Goal: Information Seeking & Learning: Learn about a topic

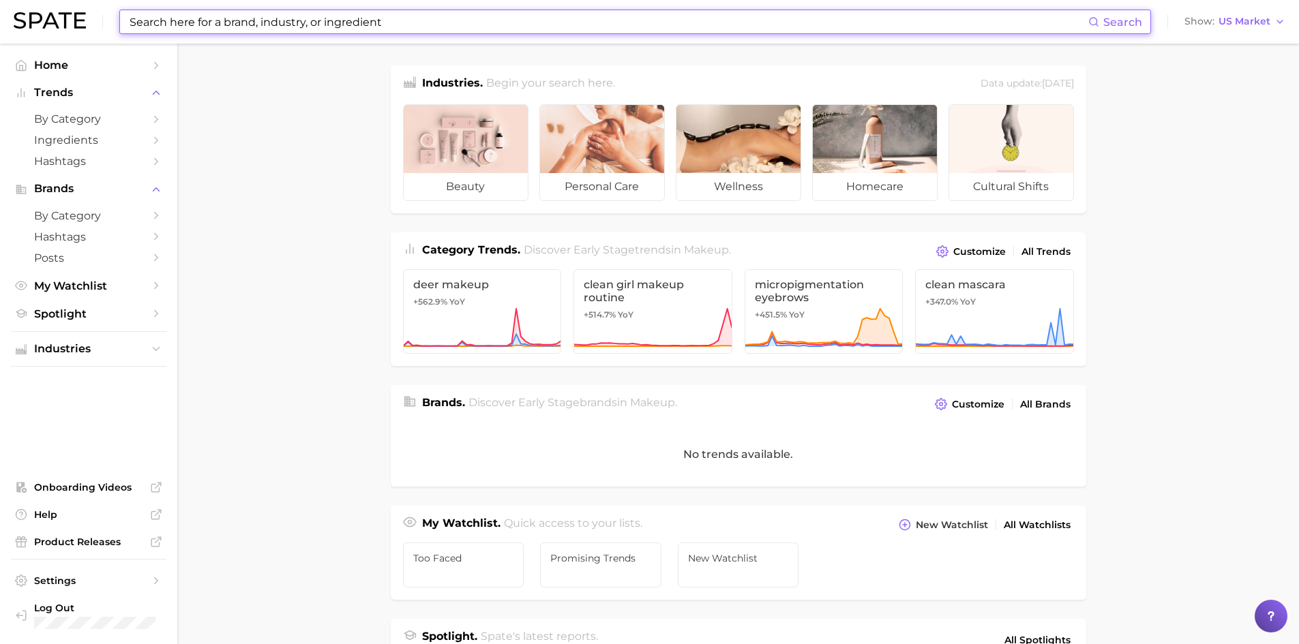
click at [226, 32] on input at bounding box center [608, 21] width 960 height 23
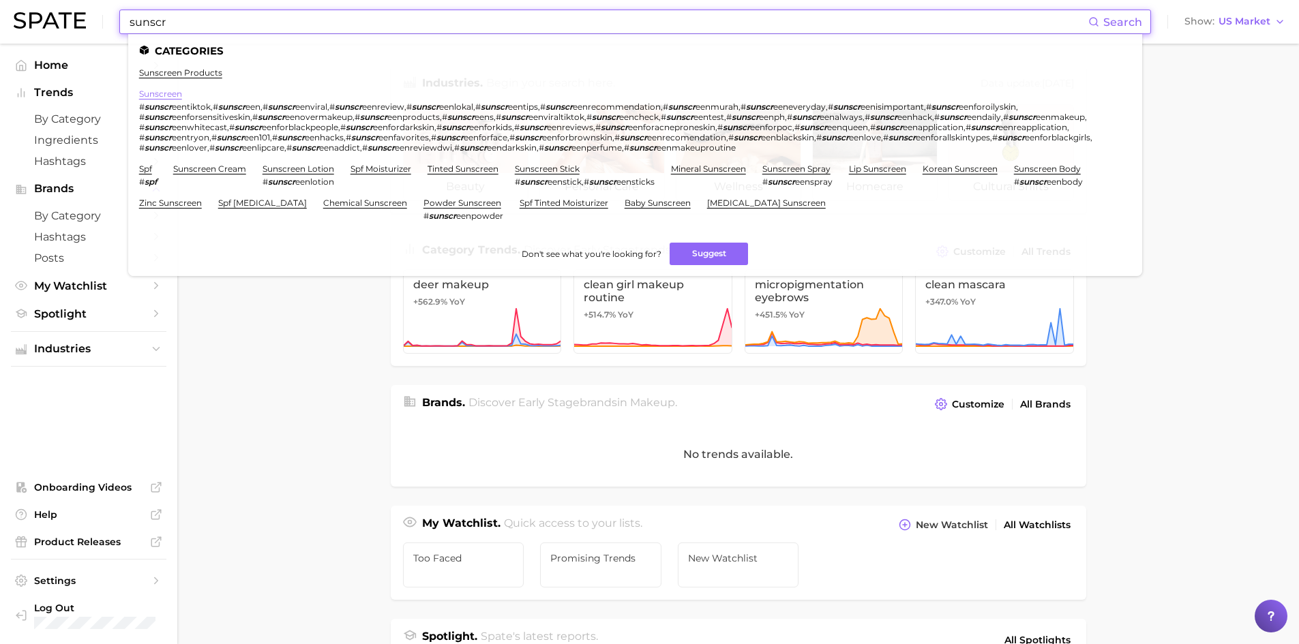
type input "sunscr"
click at [158, 96] on link "sunscreen" at bounding box center [160, 94] width 43 height 10
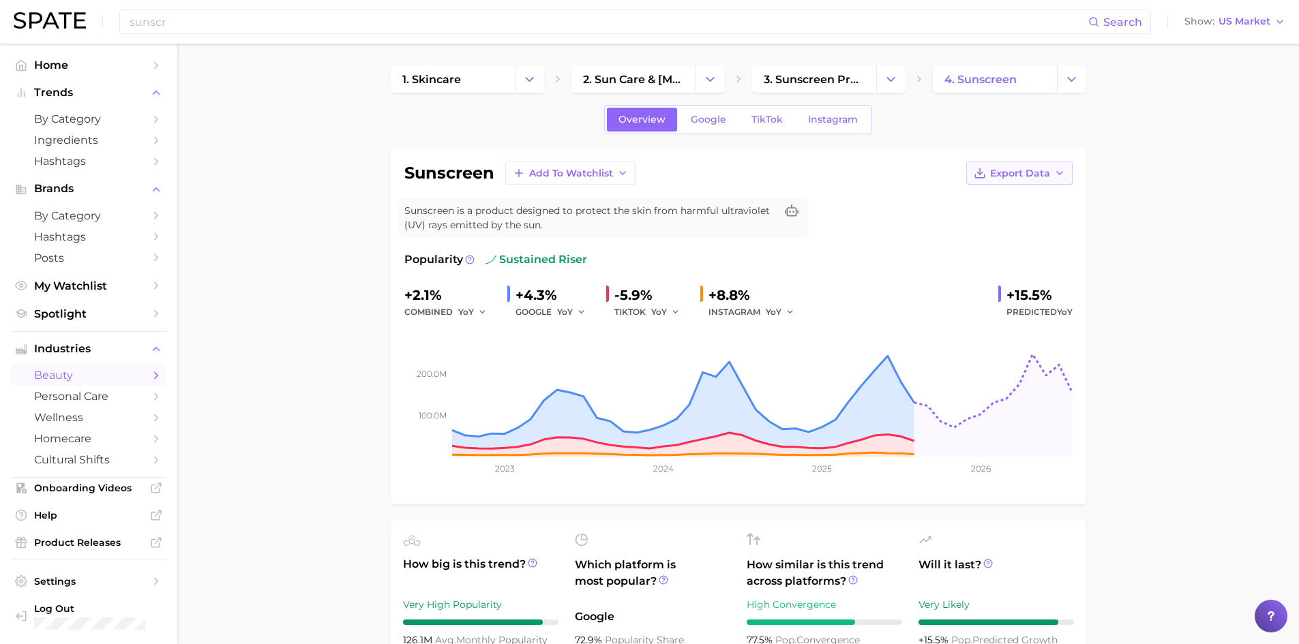
click at [1016, 180] on button "Export Data" at bounding box center [1019, 173] width 106 height 23
click at [1017, 220] on span "Time Series Image" at bounding box center [991, 224] width 91 height 12
click at [825, 87] on link "3. sunscreen products" at bounding box center [814, 78] width 124 height 27
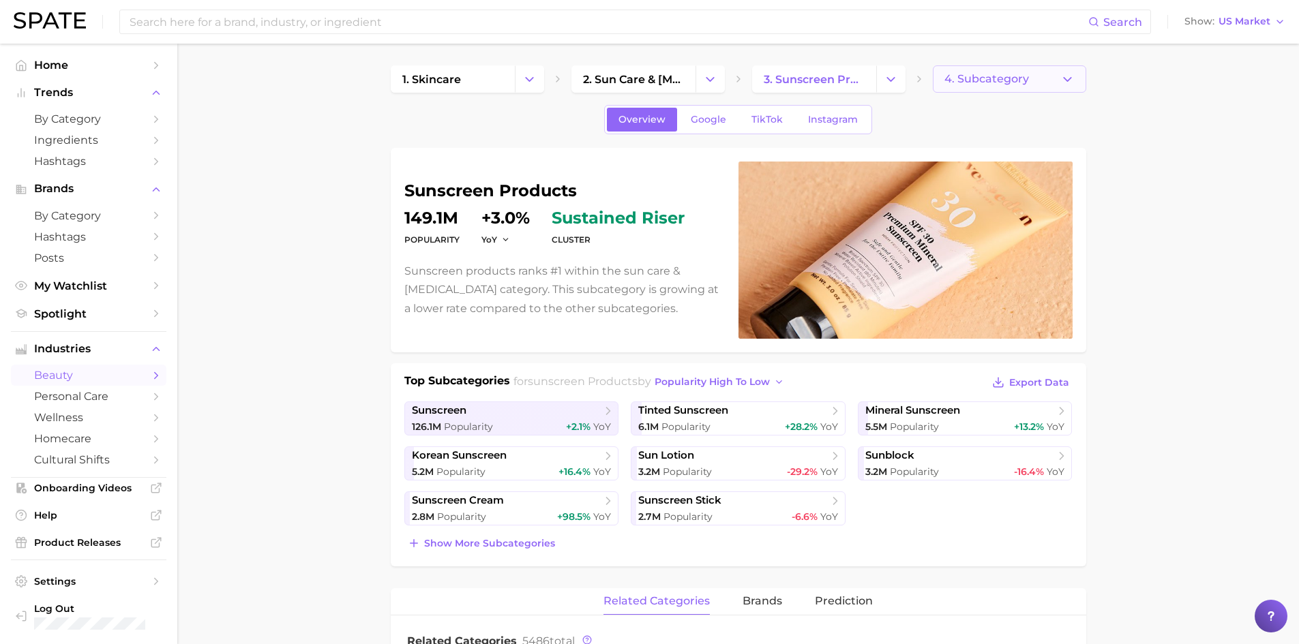
click at [944, 83] on span "4. Subcategory" at bounding box center [986, 79] width 85 height 12
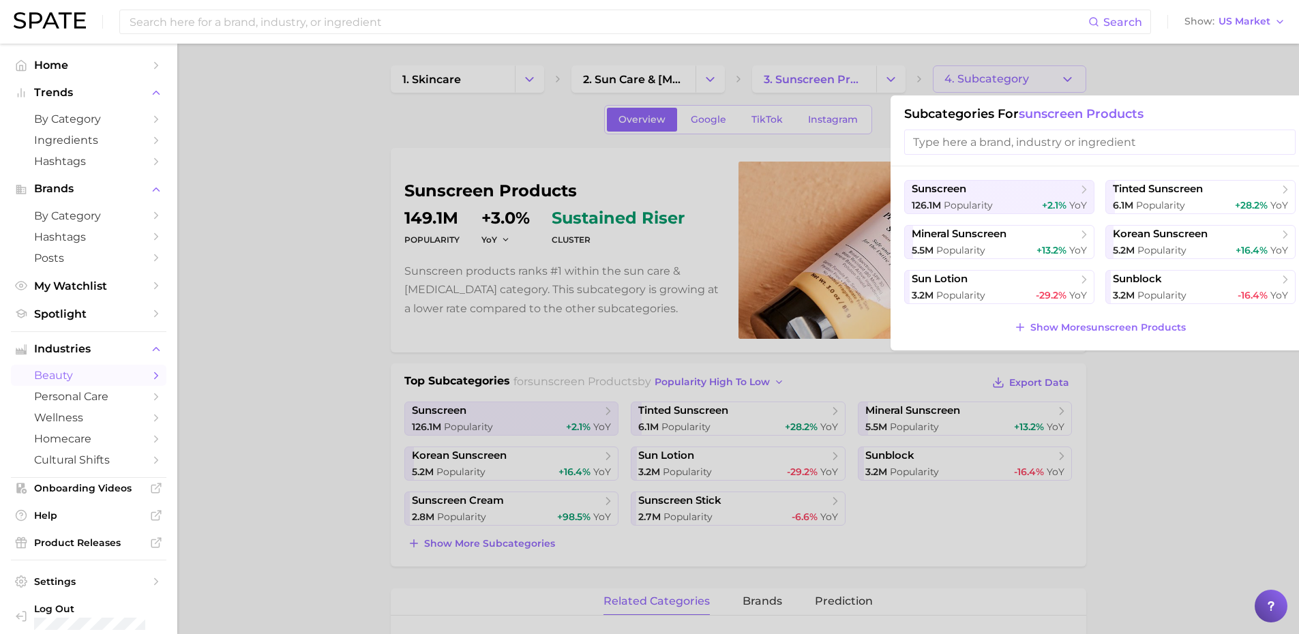
click at [944, 83] on div at bounding box center [649, 317] width 1299 height 634
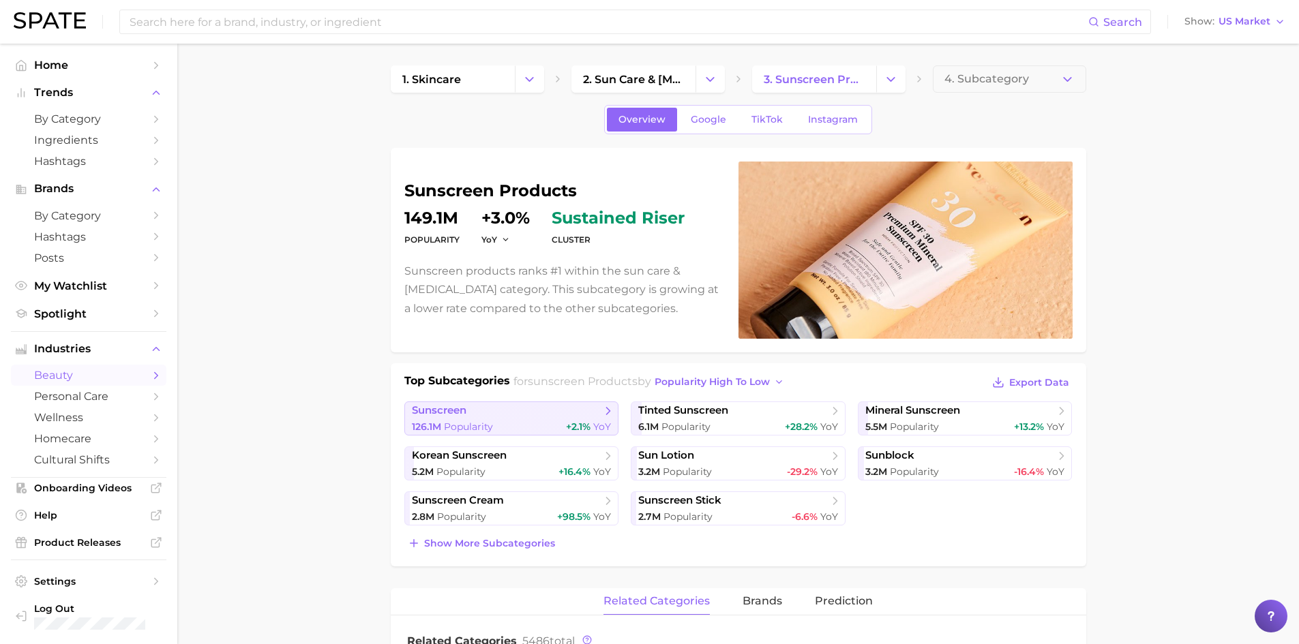
click at [538, 415] on span "sunscreen" at bounding box center [507, 411] width 190 height 14
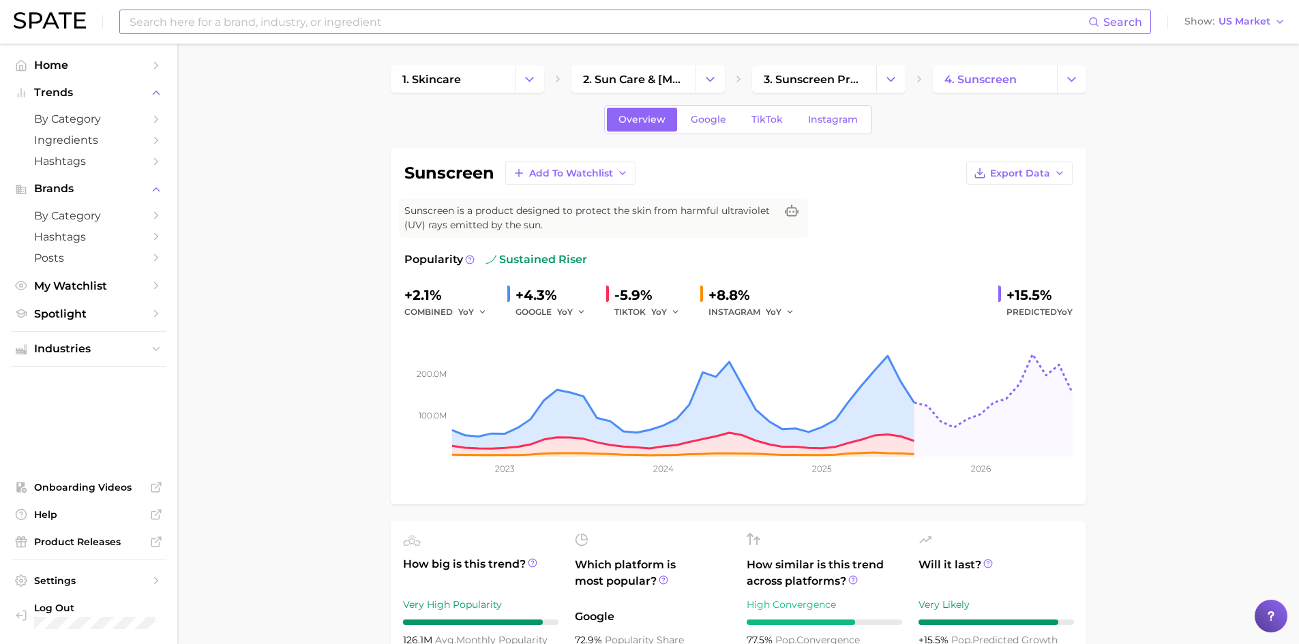
click at [499, 26] on input at bounding box center [608, 21] width 960 height 23
type input "s"
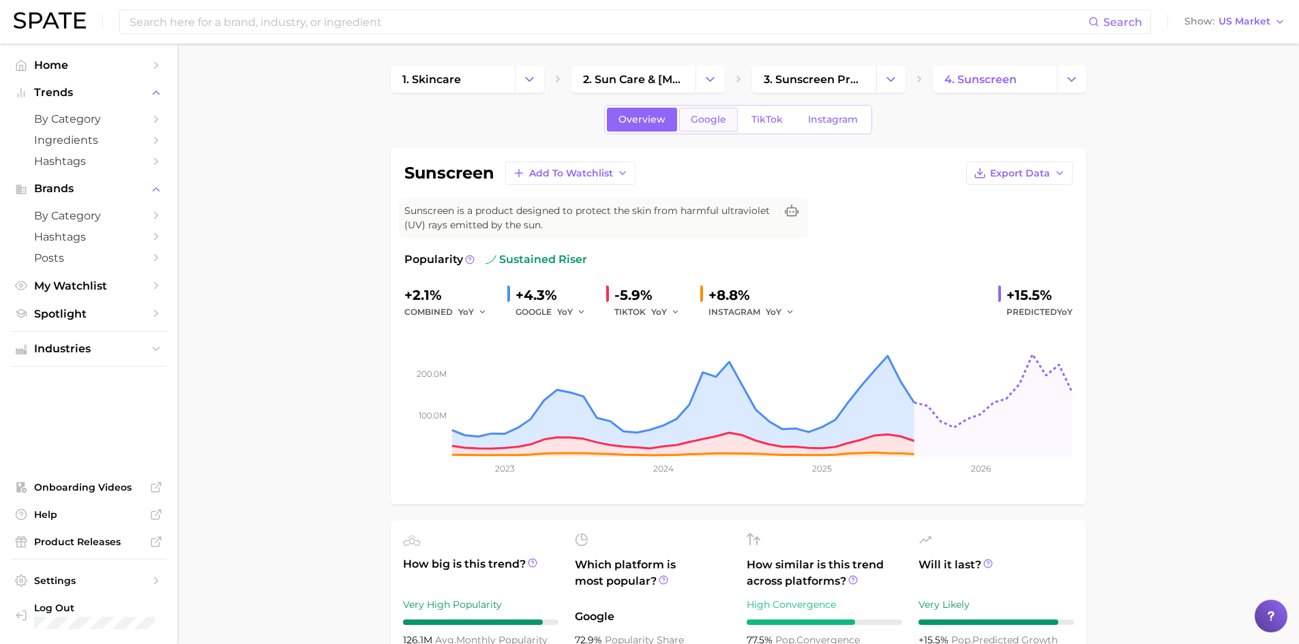
click at [704, 128] on link "Google" at bounding box center [708, 120] width 59 height 24
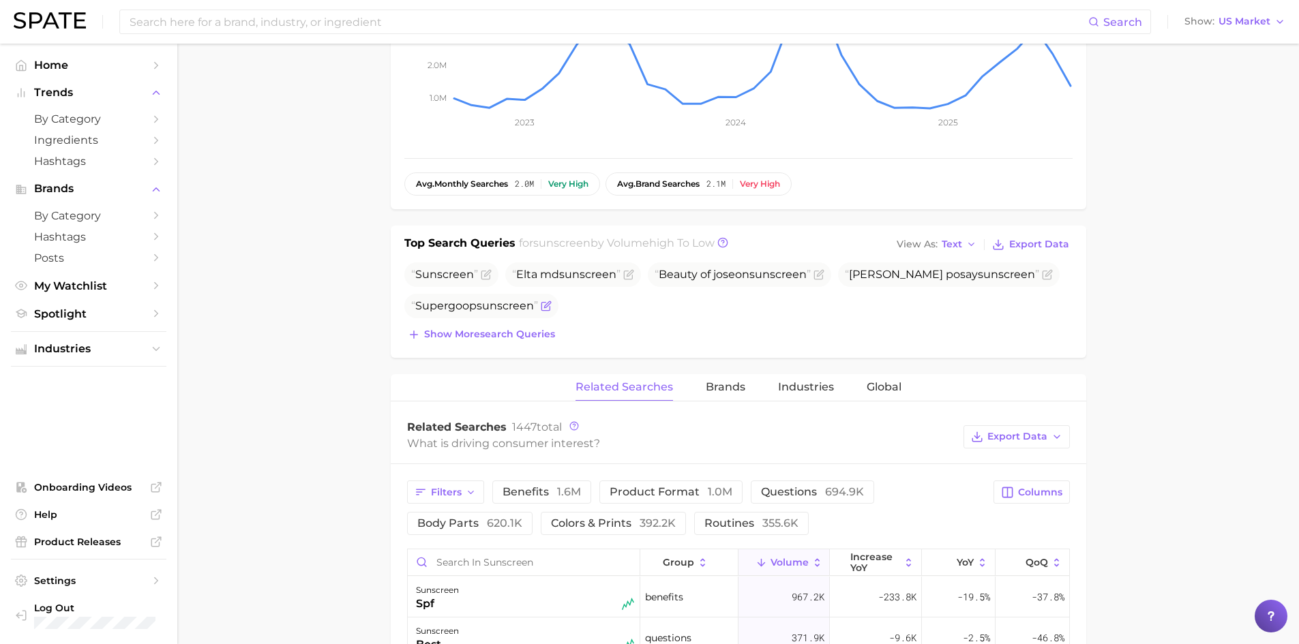
scroll to position [341, 0]
click at [544, 335] on span "Show more search queries" at bounding box center [489, 335] width 131 height 12
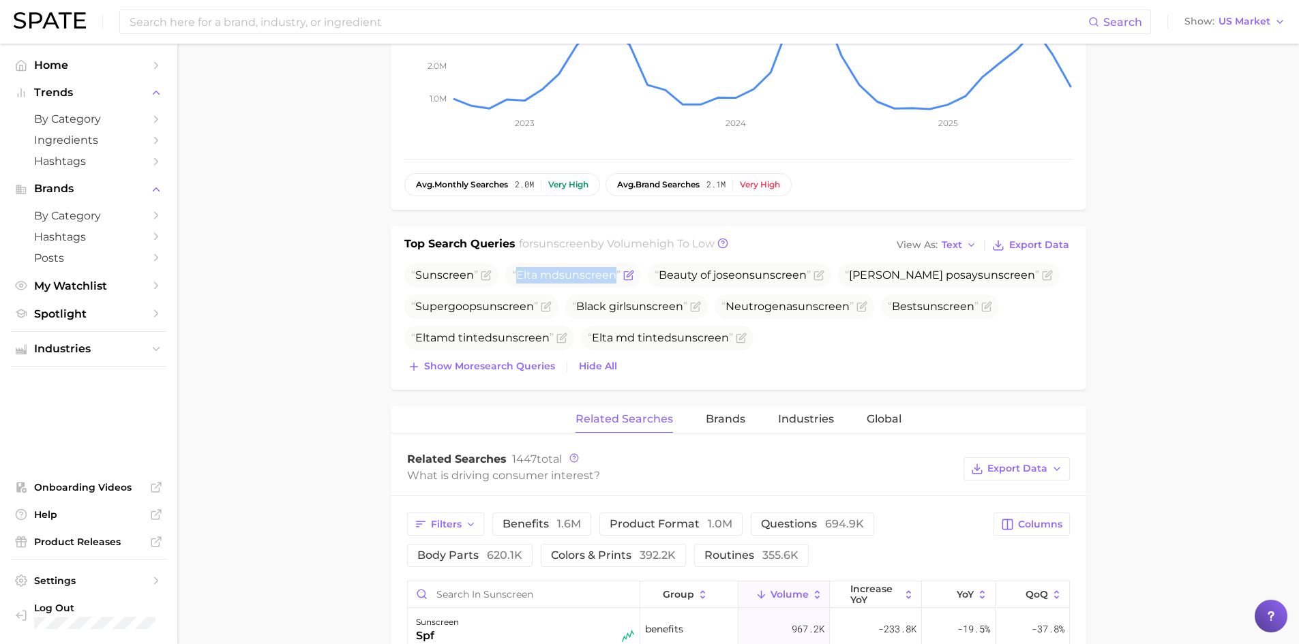
drag, startPoint x: 516, startPoint y: 270, endPoint x: 617, endPoint y: 263, distance: 101.8
click at [617, 263] on span "Elta md sunscreen" at bounding box center [573, 275] width 136 height 25
copy span "Elta md sunscreen"
drag, startPoint x: 661, startPoint y: 275, endPoint x: 808, endPoint y: 277, distance: 146.6
click at [808, 277] on span "Beauty of joseon sunscreen" at bounding box center [733, 275] width 156 height 13
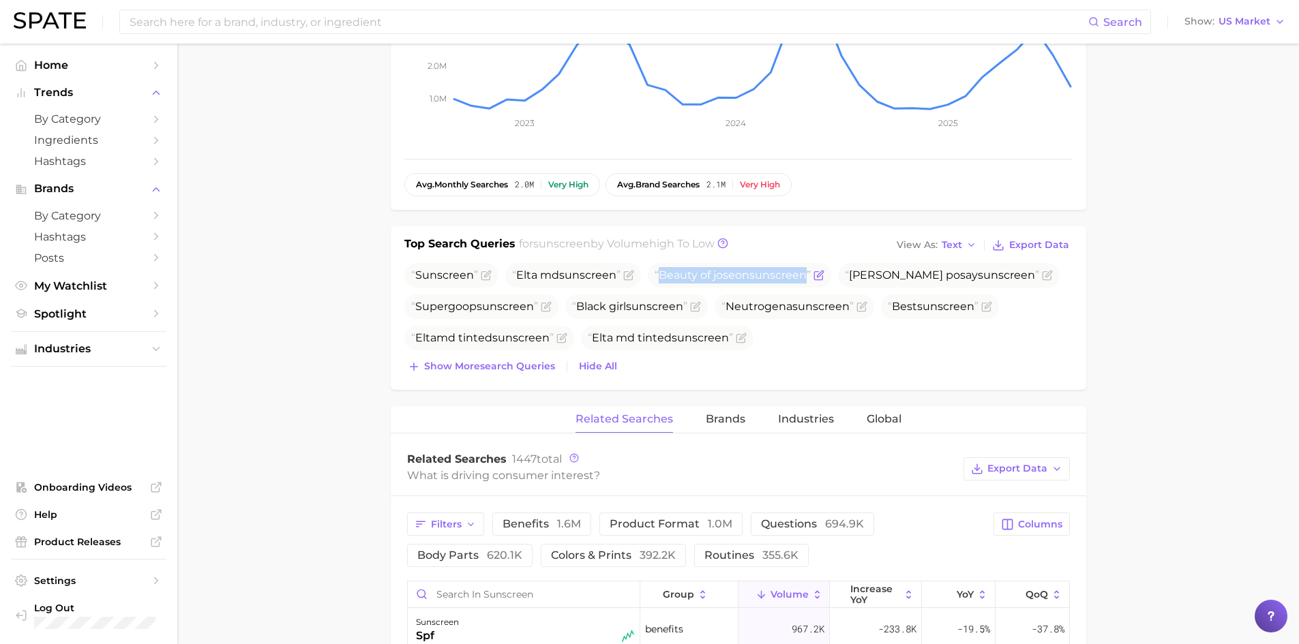
copy span "Beauty of joseon sunscreen"
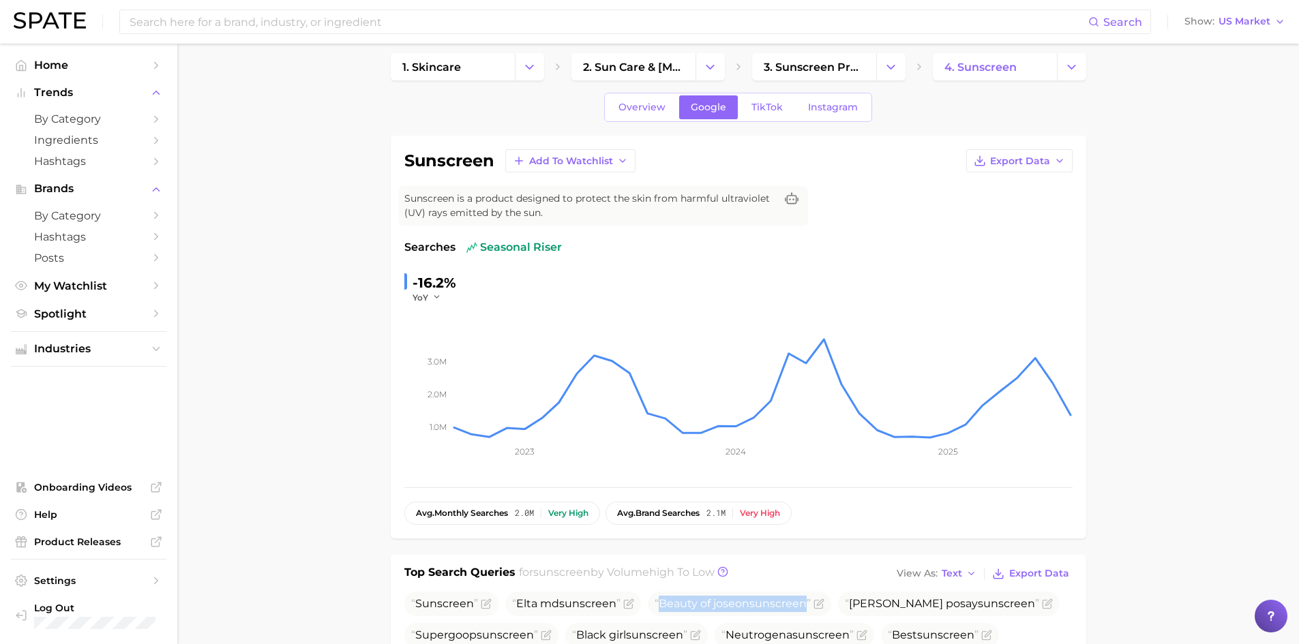
scroll to position [0, 0]
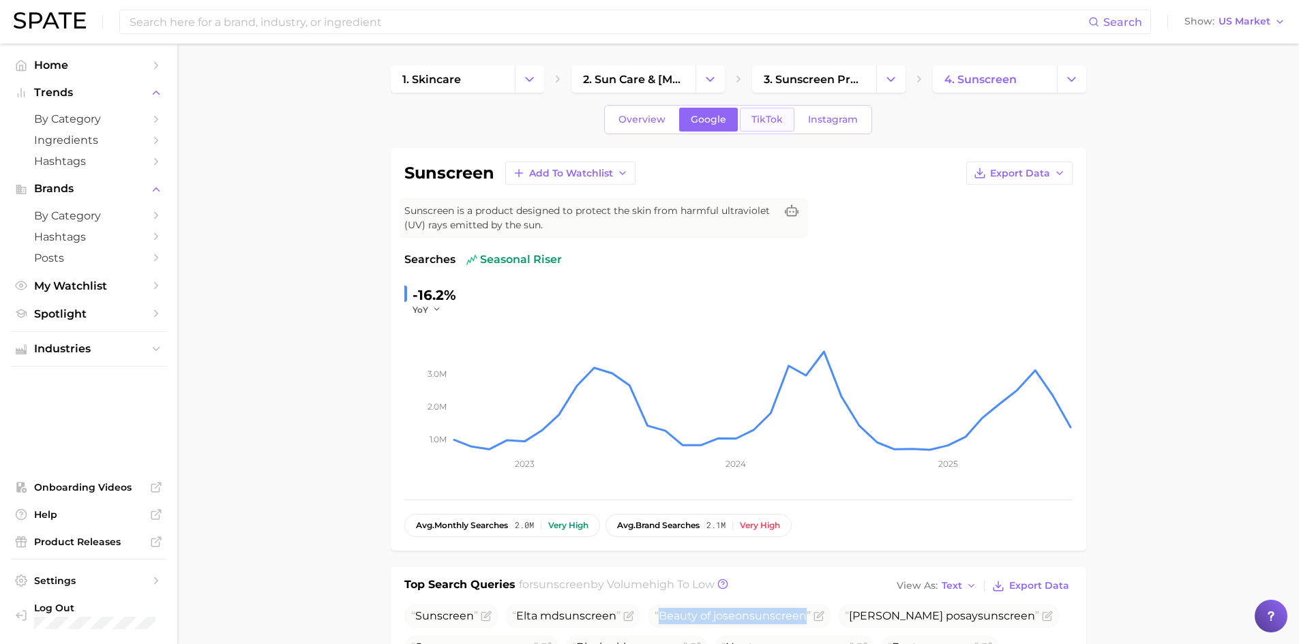
click at [779, 125] on link "TikTok" at bounding box center [767, 120] width 55 height 24
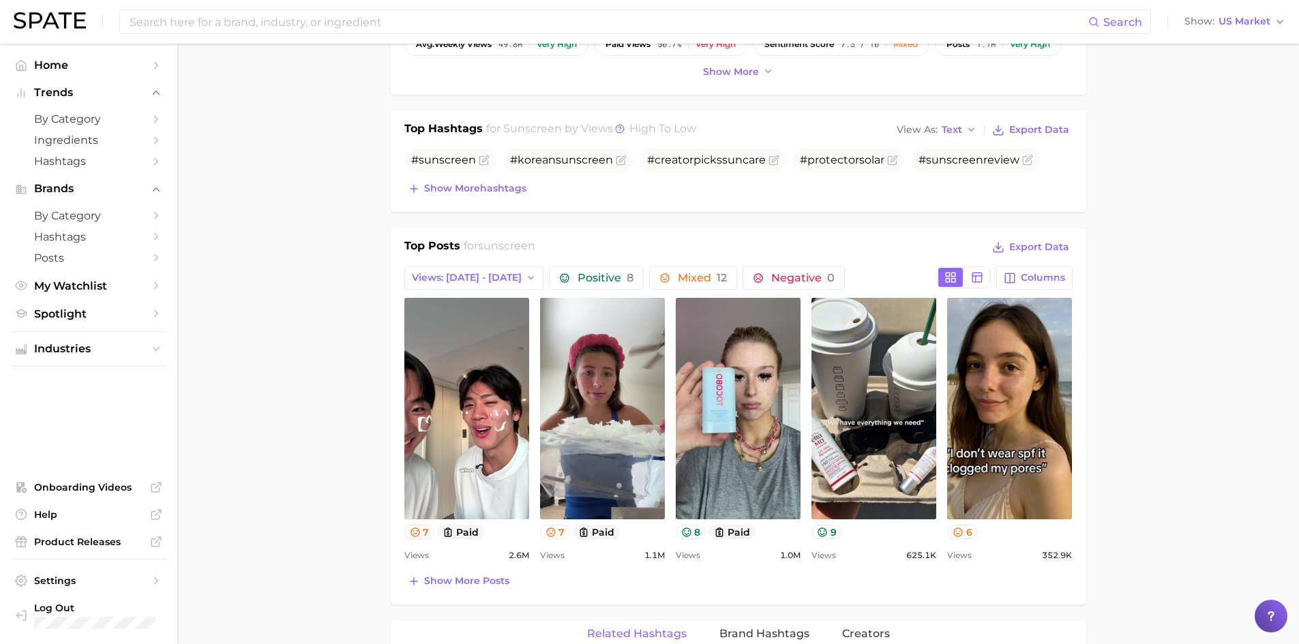
scroll to position [477, 0]
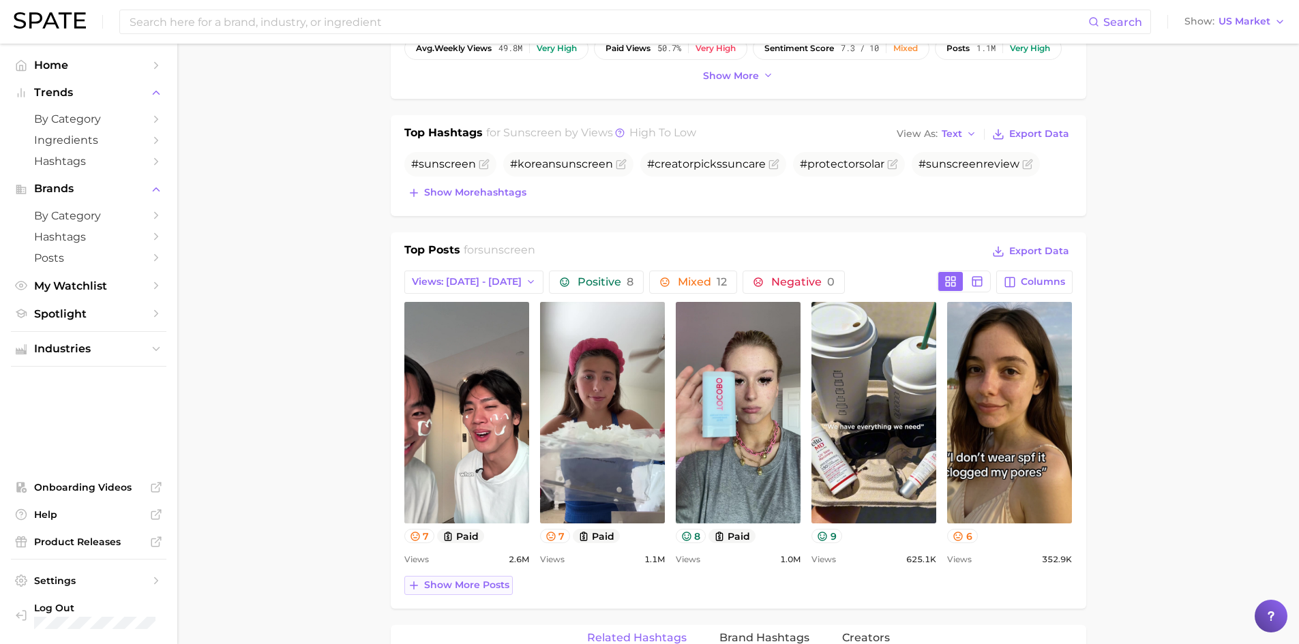
click at [492, 580] on span "Show more posts" at bounding box center [466, 586] width 85 height 12
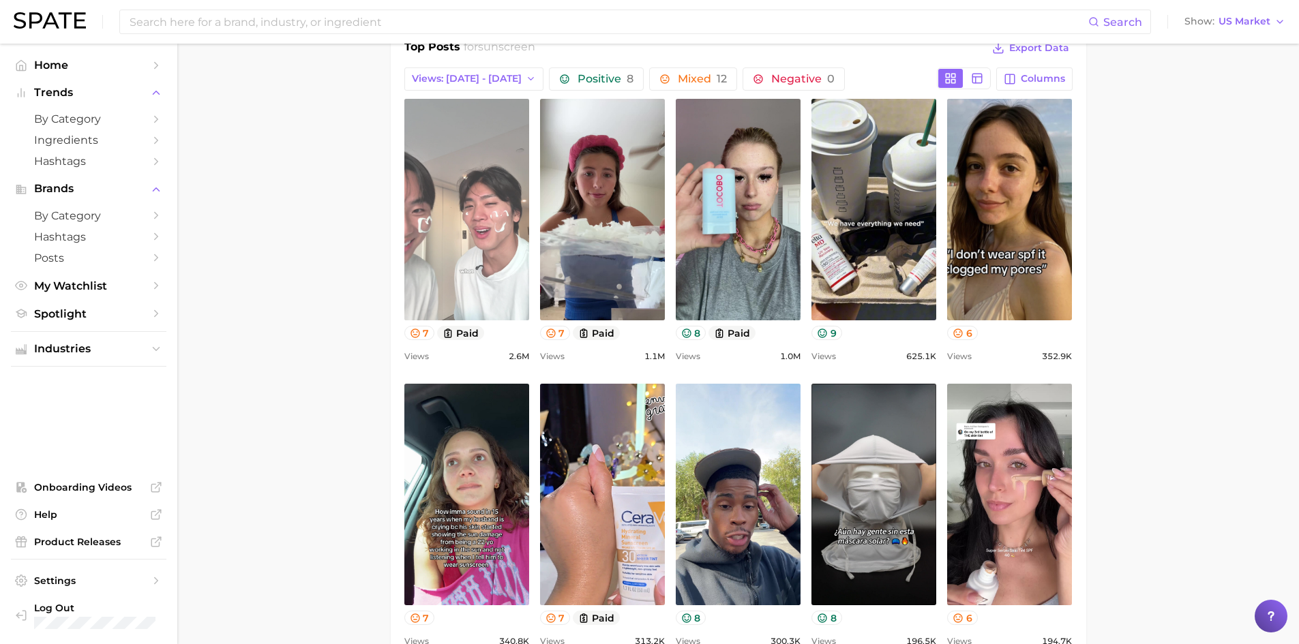
scroll to position [614, 0]
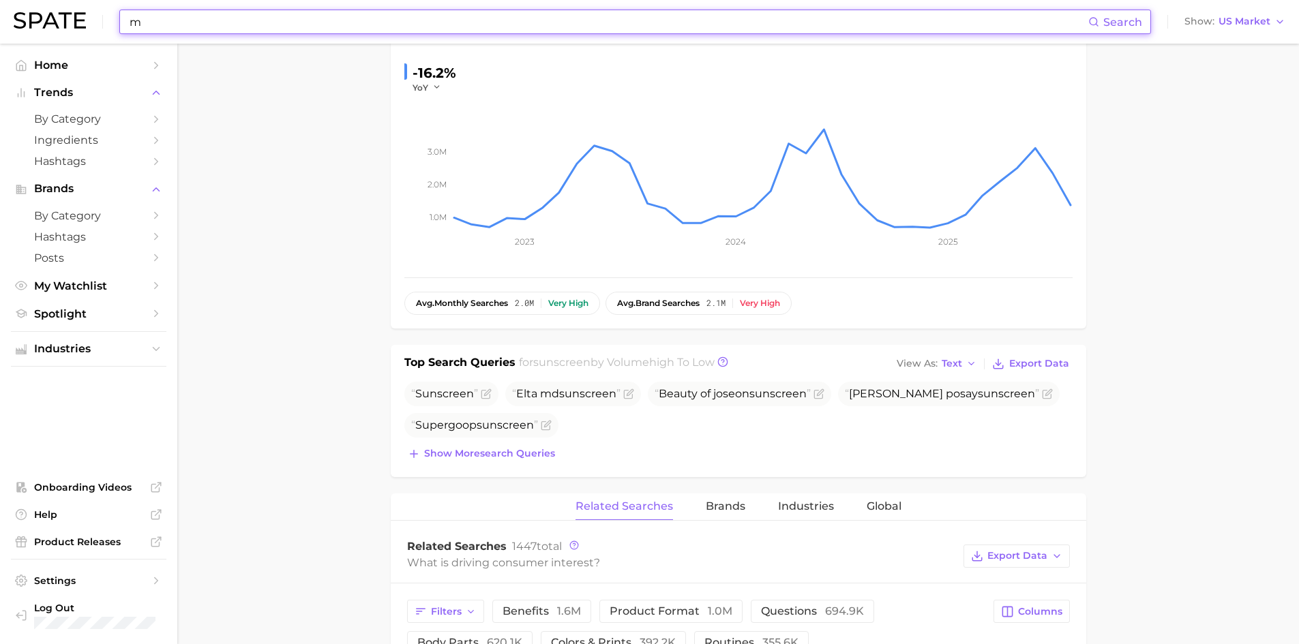
scroll to position [205, 0]
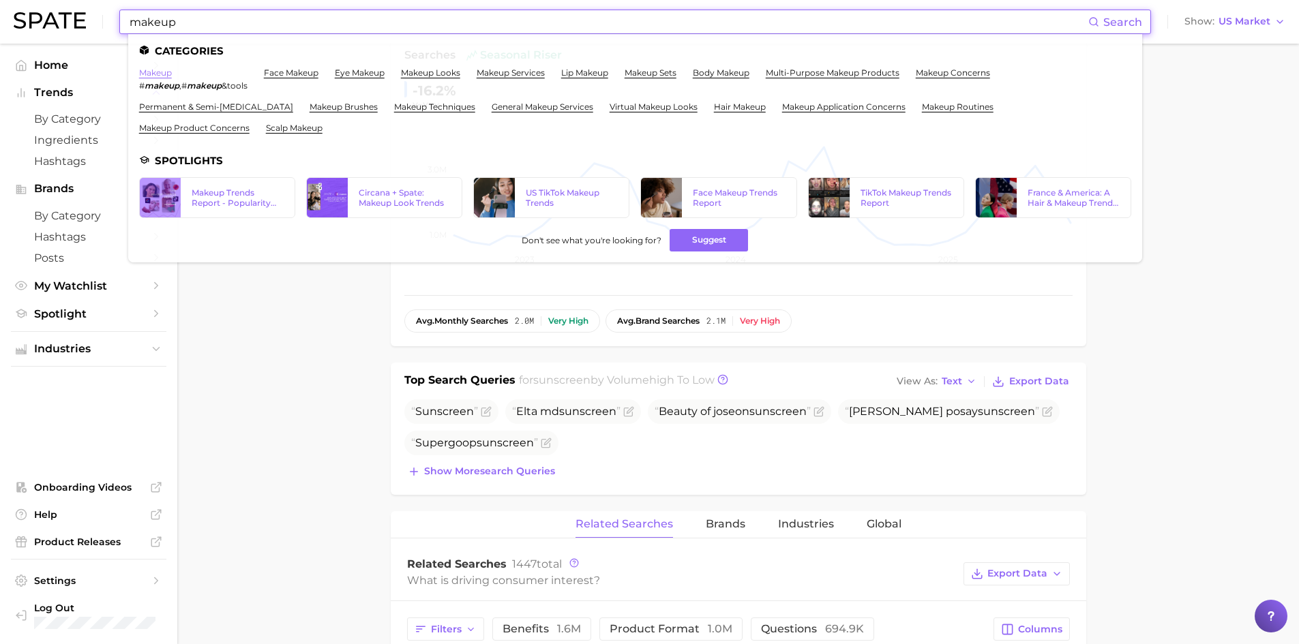
type input "makeup"
click at [164, 73] on link "makeup" at bounding box center [155, 73] width 33 height 10
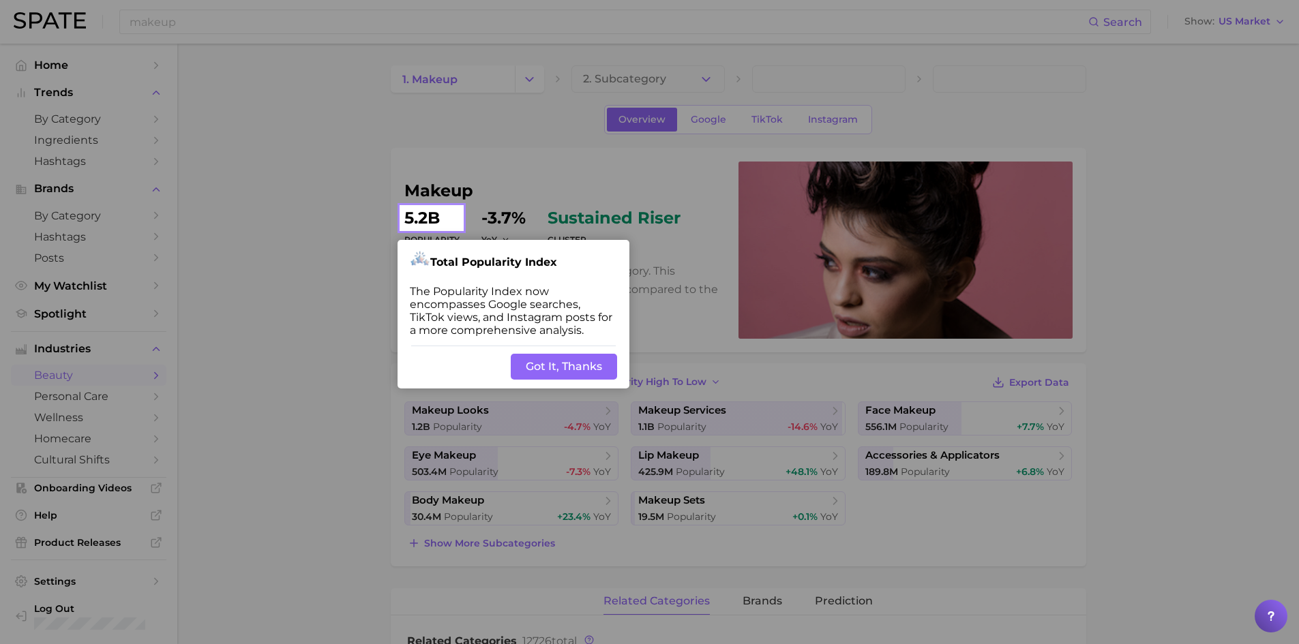
click at [537, 366] on button "Got It, Thanks" at bounding box center [564, 367] width 106 height 26
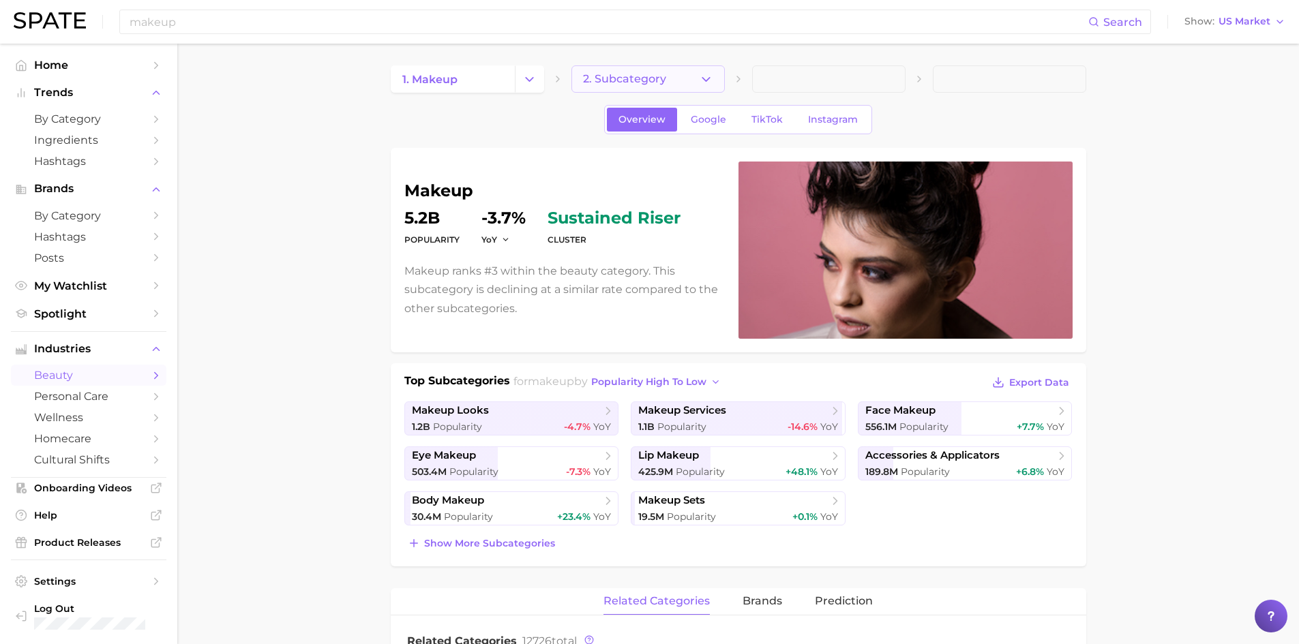
click at [703, 91] on button "2. Subcategory" at bounding box center [647, 78] width 153 height 27
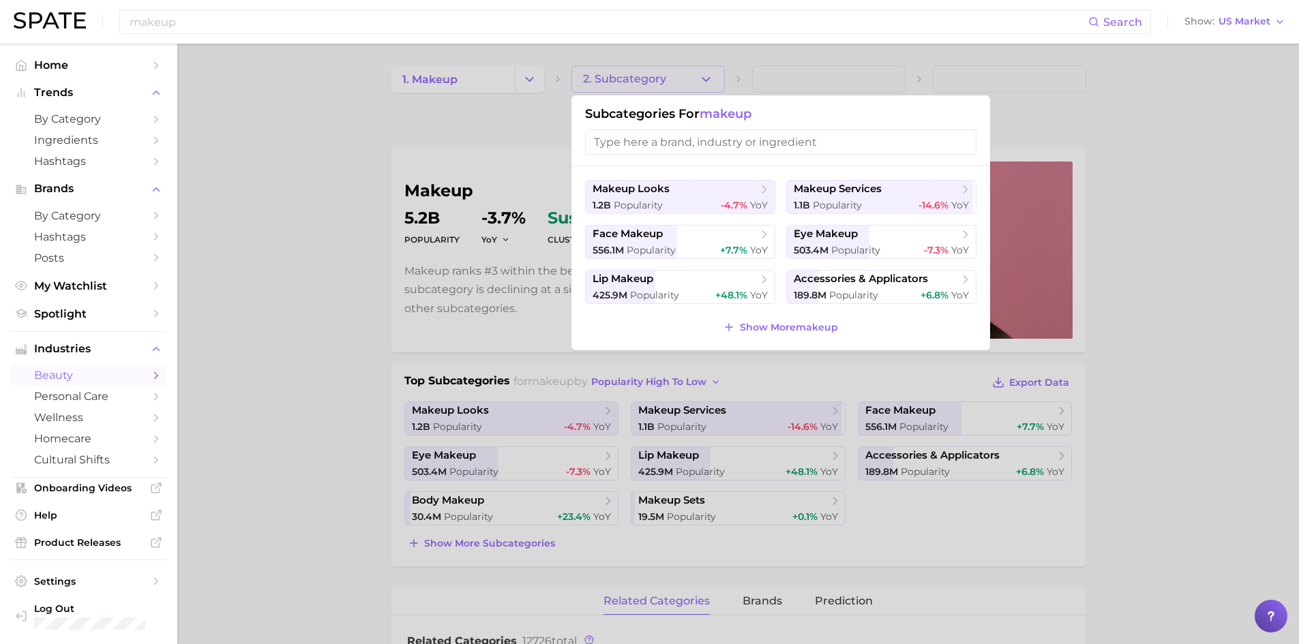
click at [503, 132] on div at bounding box center [649, 322] width 1299 height 644
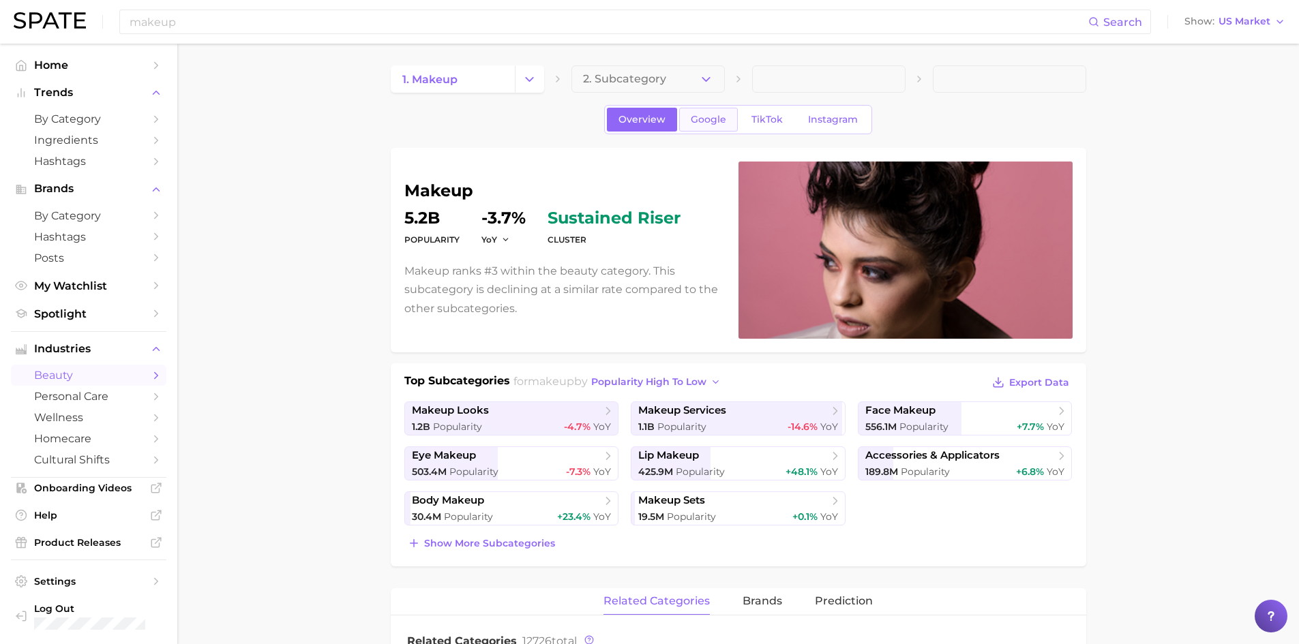
click at [728, 115] on link "Google" at bounding box center [708, 120] width 59 height 24
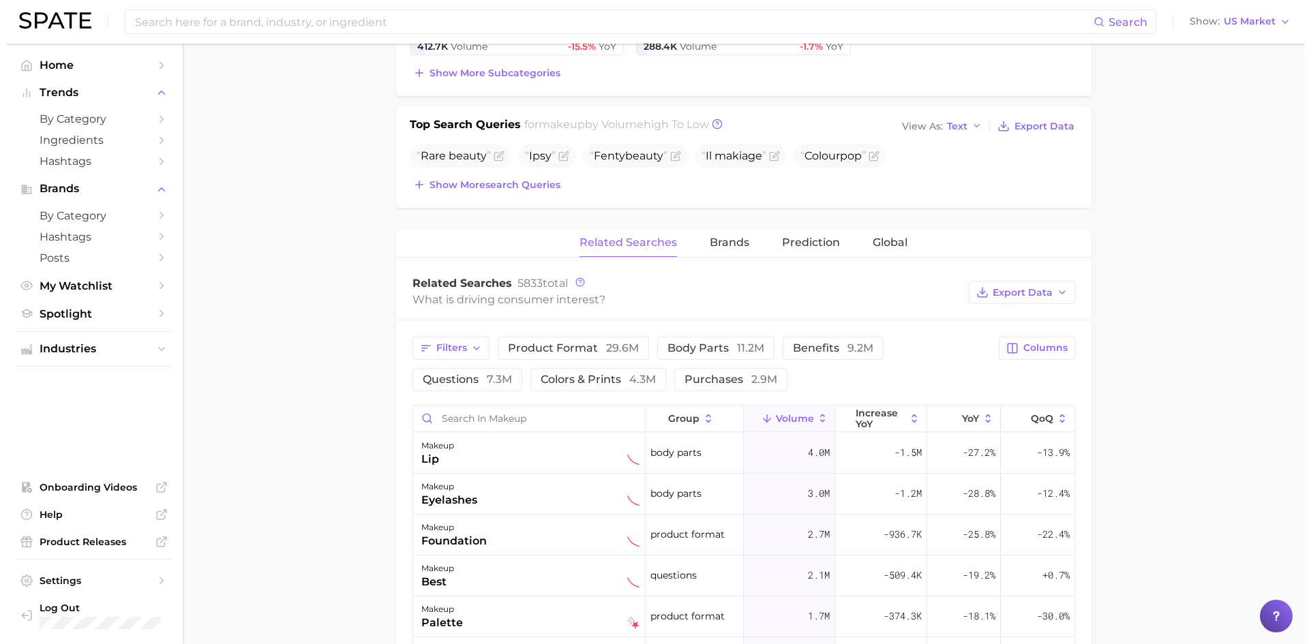
scroll to position [477, 0]
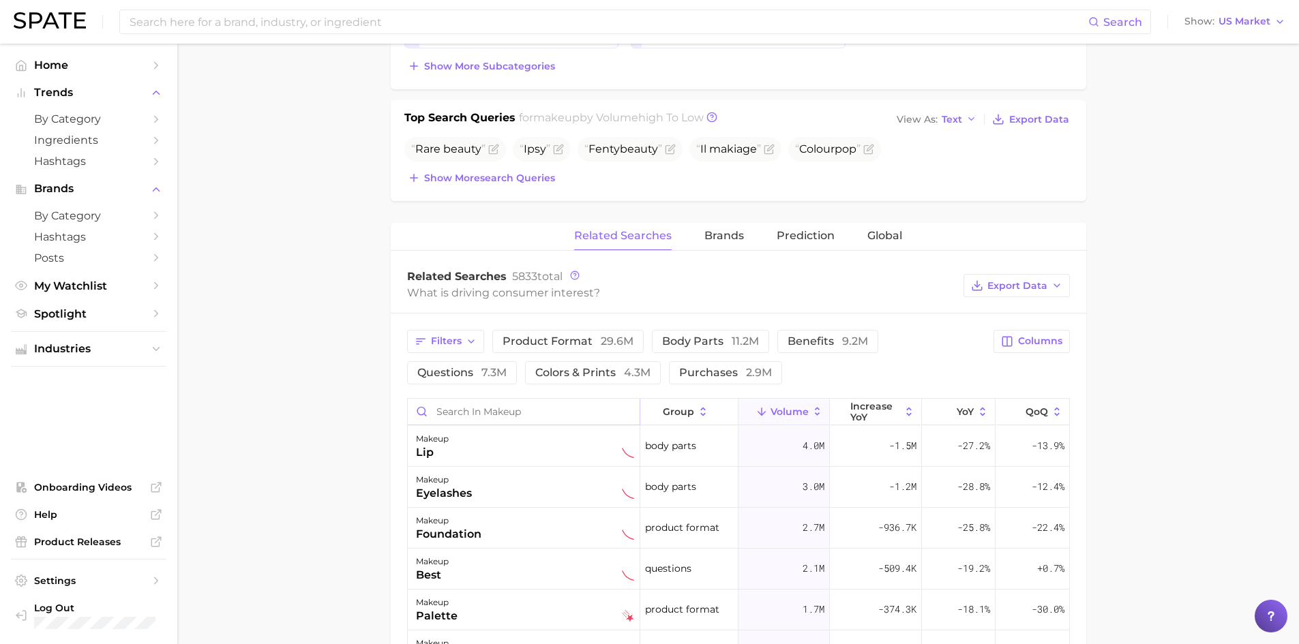
click at [475, 415] on input "Search in makeup" at bounding box center [524, 412] width 232 height 26
type input "spf"
click at [493, 456] on div "makeup spf" at bounding box center [525, 446] width 218 height 30
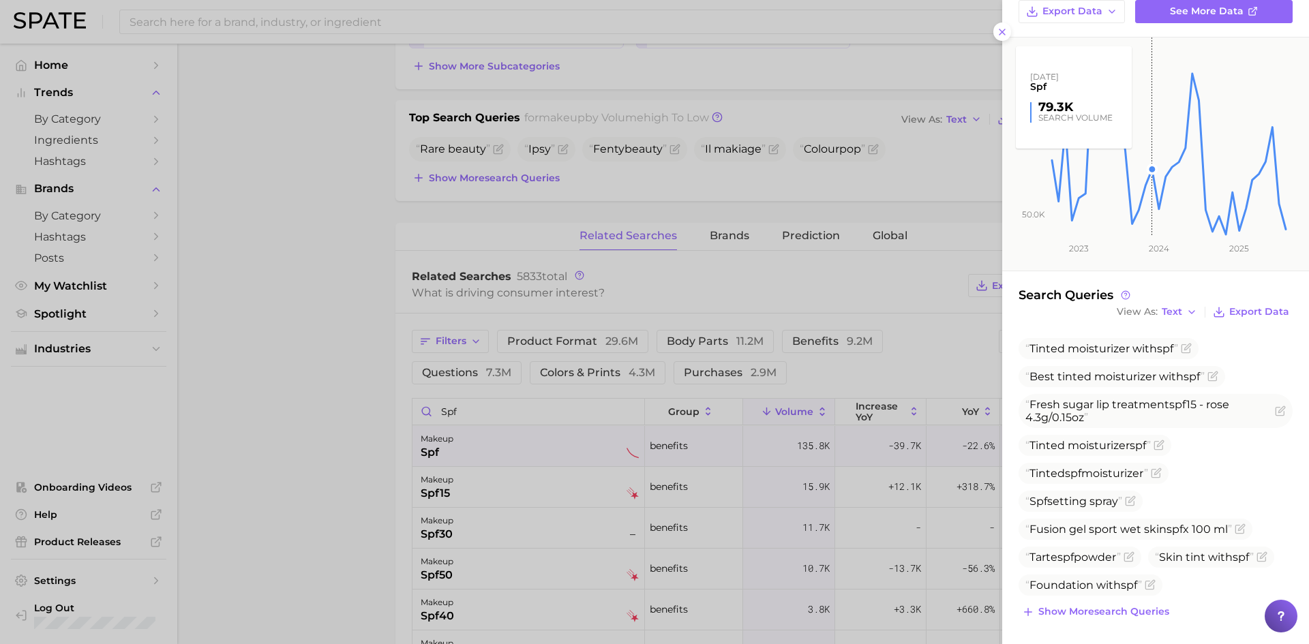
scroll to position [151, 0]
click at [1146, 608] on span "Show more search queries" at bounding box center [1104, 610] width 131 height 12
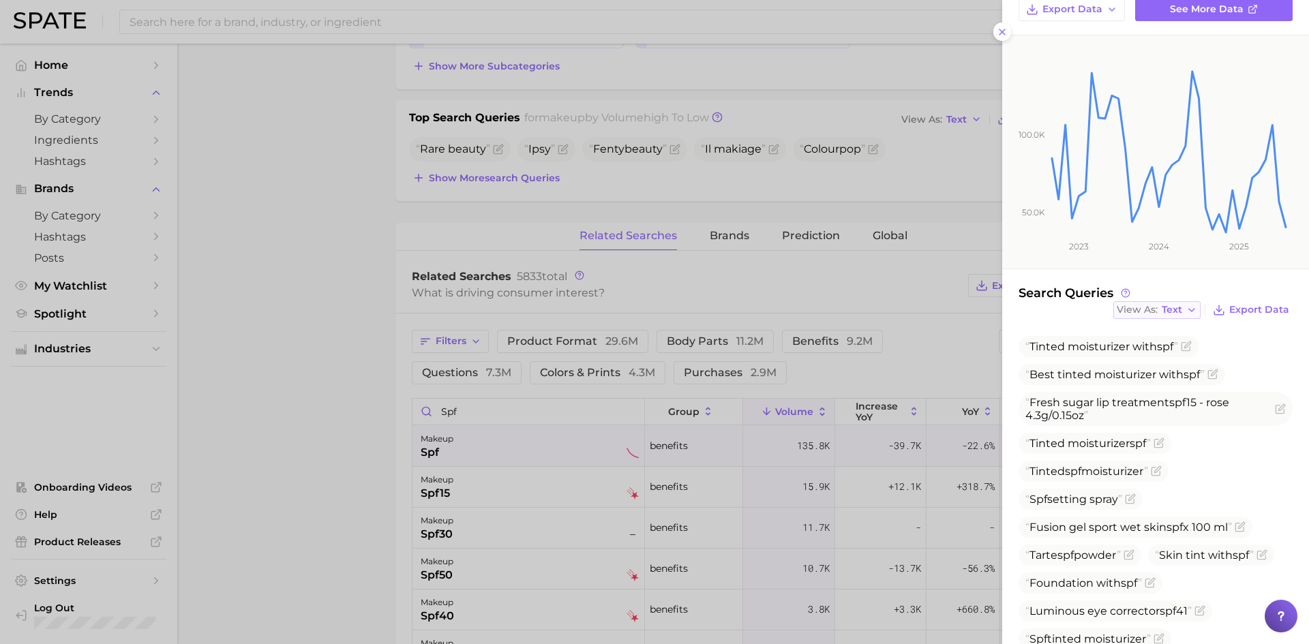
click at [1187, 310] on icon "button" at bounding box center [1192, 310] width 11 height 11
click at [1168, 356] on button "Table" at bounding box center [1189, 357] width 150 height 25
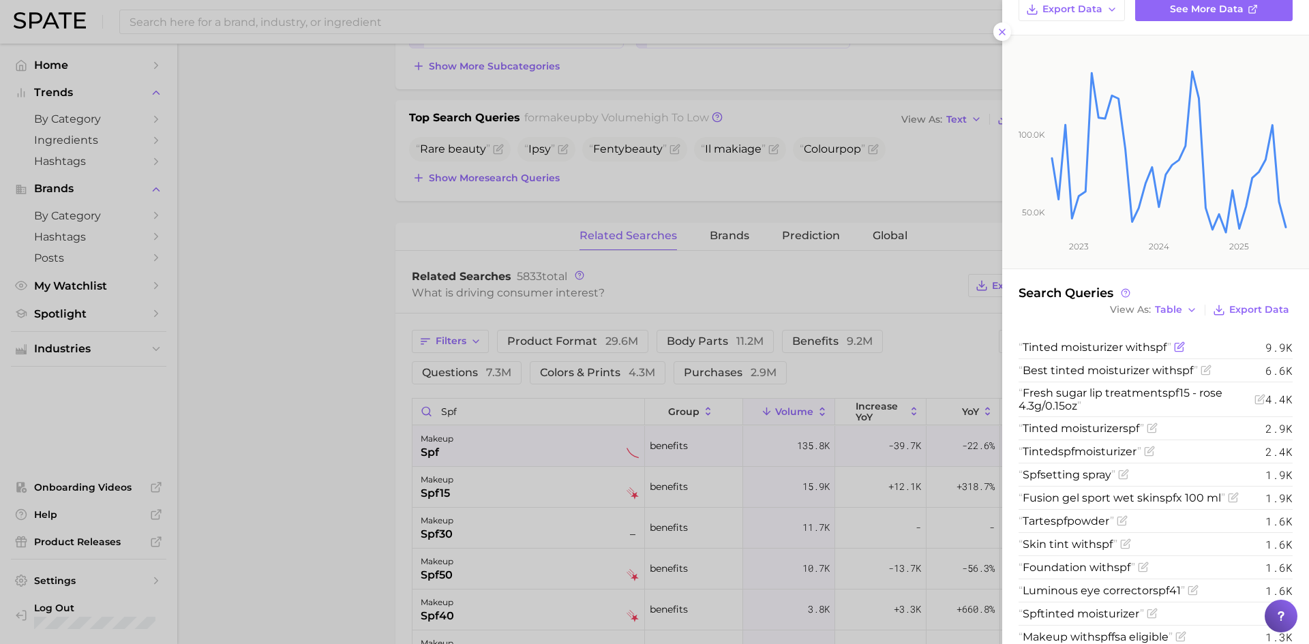
click at [1183, 348] on icon "Flag as miscategorized or irrelevant" at bounding box center [1179, 348] width 8 height 8
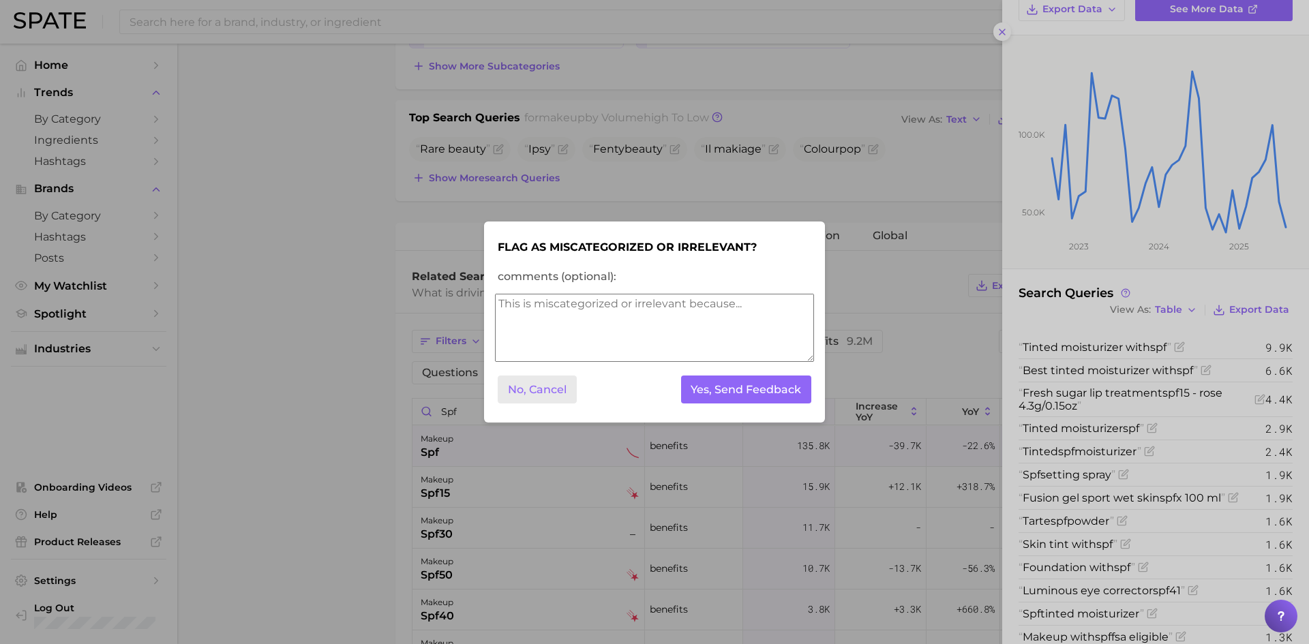
click at [559, 386] on button "No, Cancel" at bounding box center [537, 390] width 79 height 28
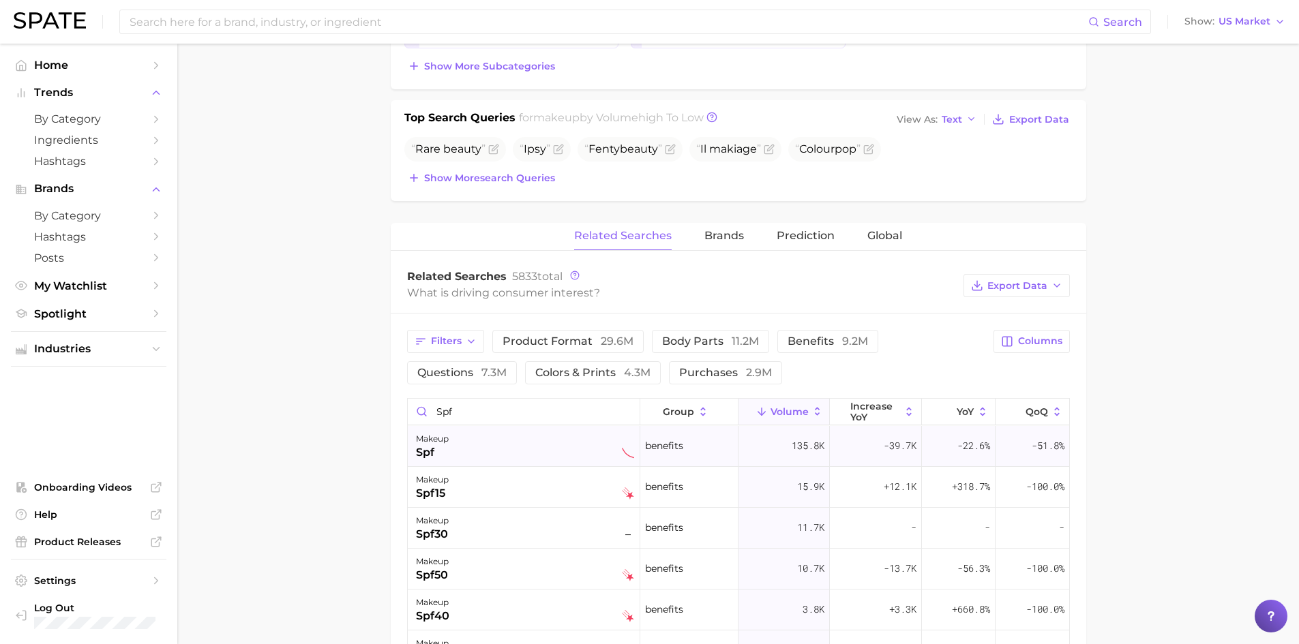
click at [579, 451] on div "makeup spf" at bounding box center [525, 446] width 218 height 30
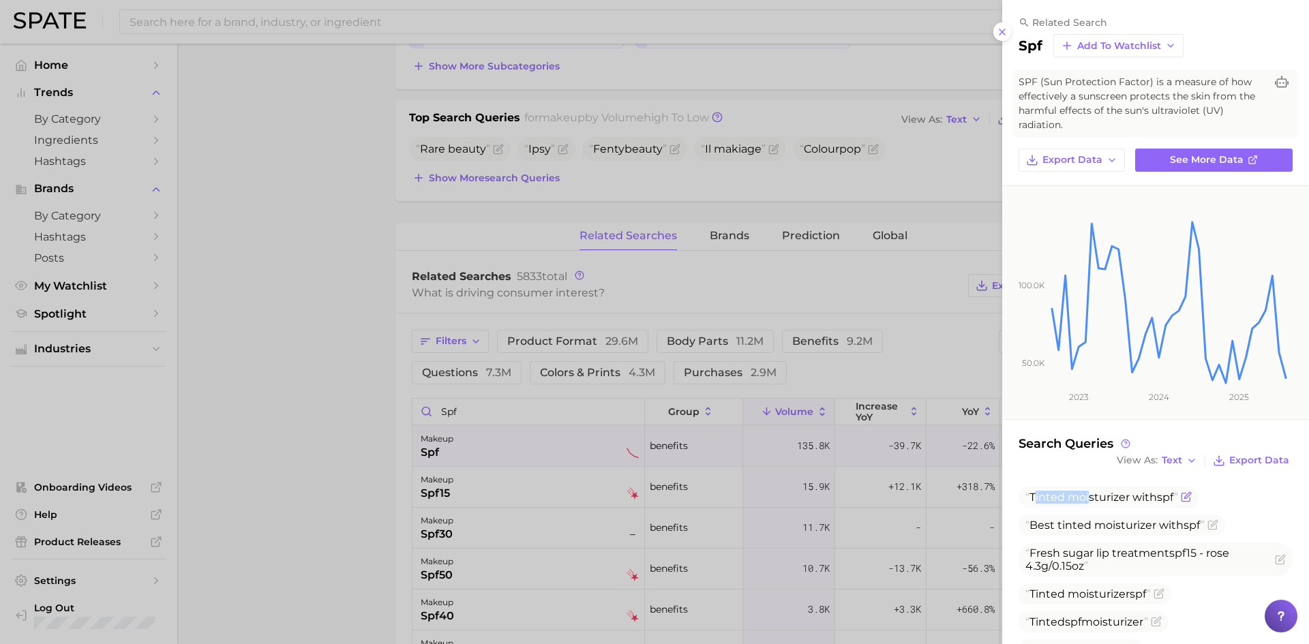
drag, startPoint x: 1034, startPoint y: 499, endPoint x: 1090, endPoint y: 499, distance: 55.9
click at [1090, 499] on span "Tinted moisturizer with spf" at bounding box center [1102, 497] width 153 height 13
drag, startPoint x: 1032, startPoint y: 495, endPoint x: 1177, endPoint y: 505, distance: 145.6
click at [1177, 505] on span "Tinted moisturizer with spf" at bounding box center [1109, 497] width 180 height 21
copy span "Tinted moisturizer with spf"
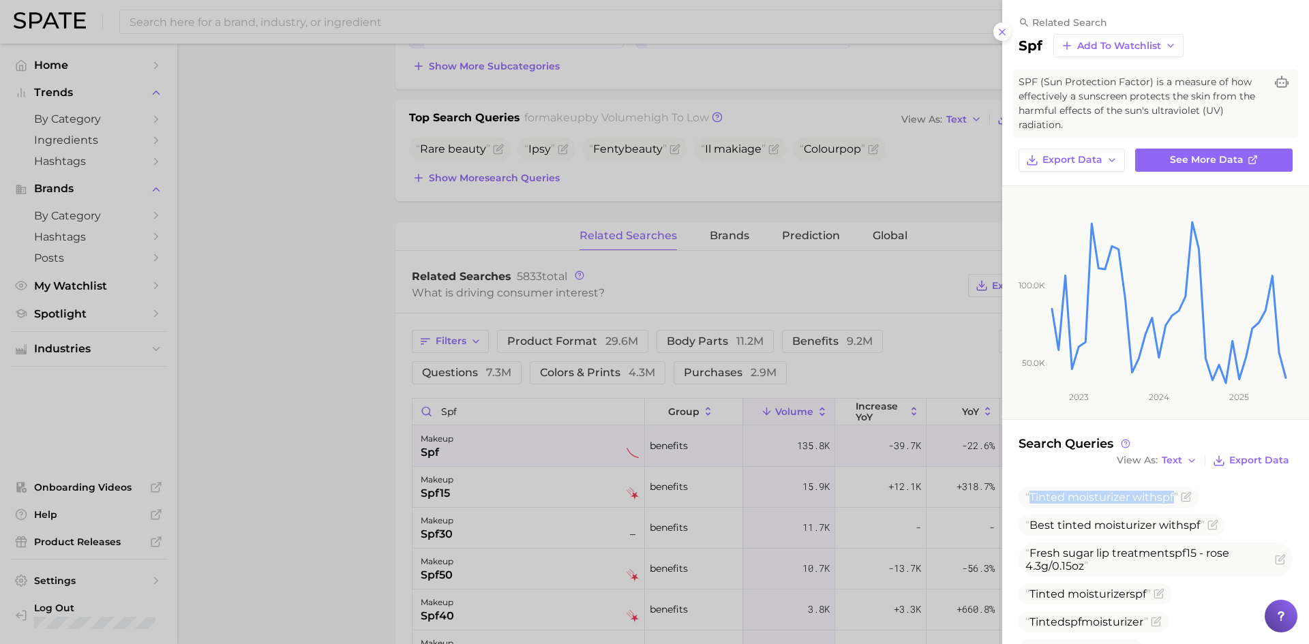
scroll to position [68, 0]
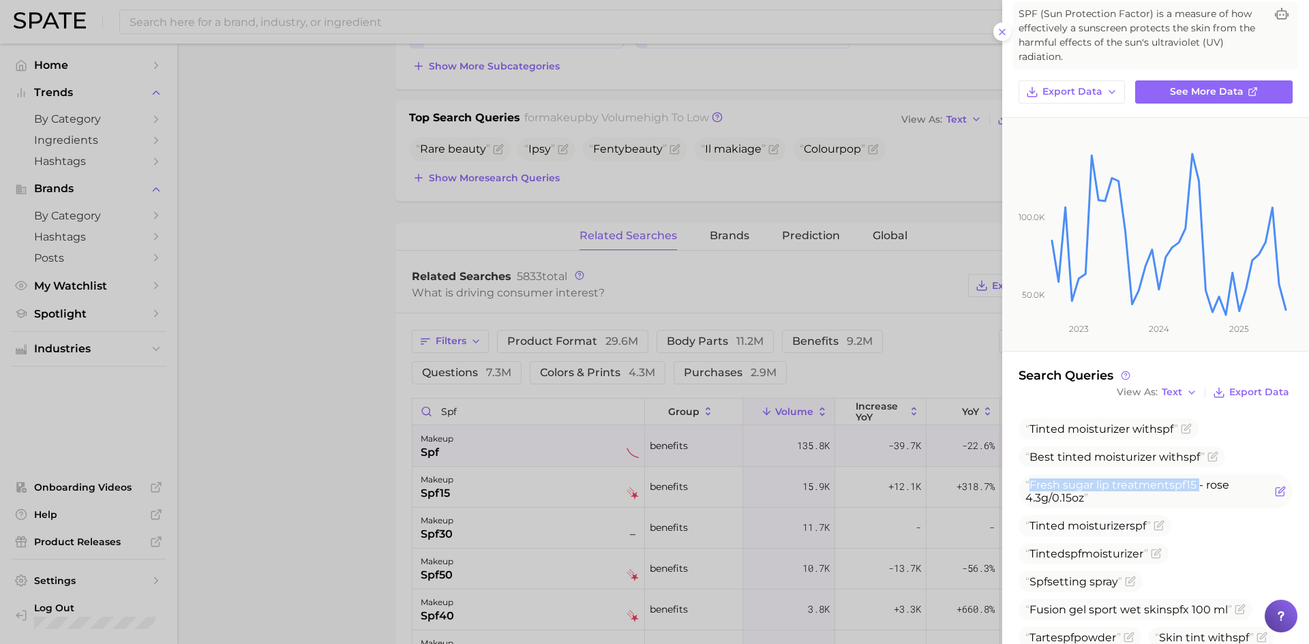
drag, startPoint x: 1032, startPoint y: 483, endPoint x: 1201, endPoint y: 488, distance: 169.2
click at [1201, 488] on span "Fresh sugar lip treatment spf 15 - rose 4.3g/0.15oz" at bounding box center [1128, 492] width 204 height 26
copy span "Fresh sugar lip treatment spf 15"
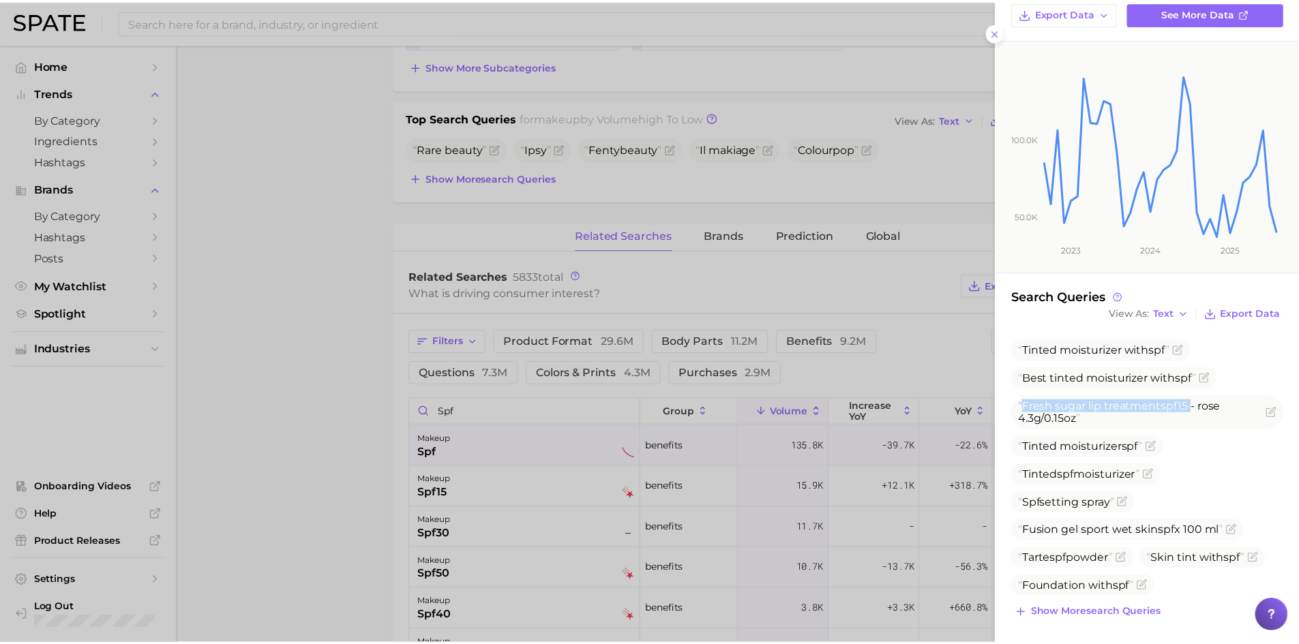
scroll to position [151, 0]
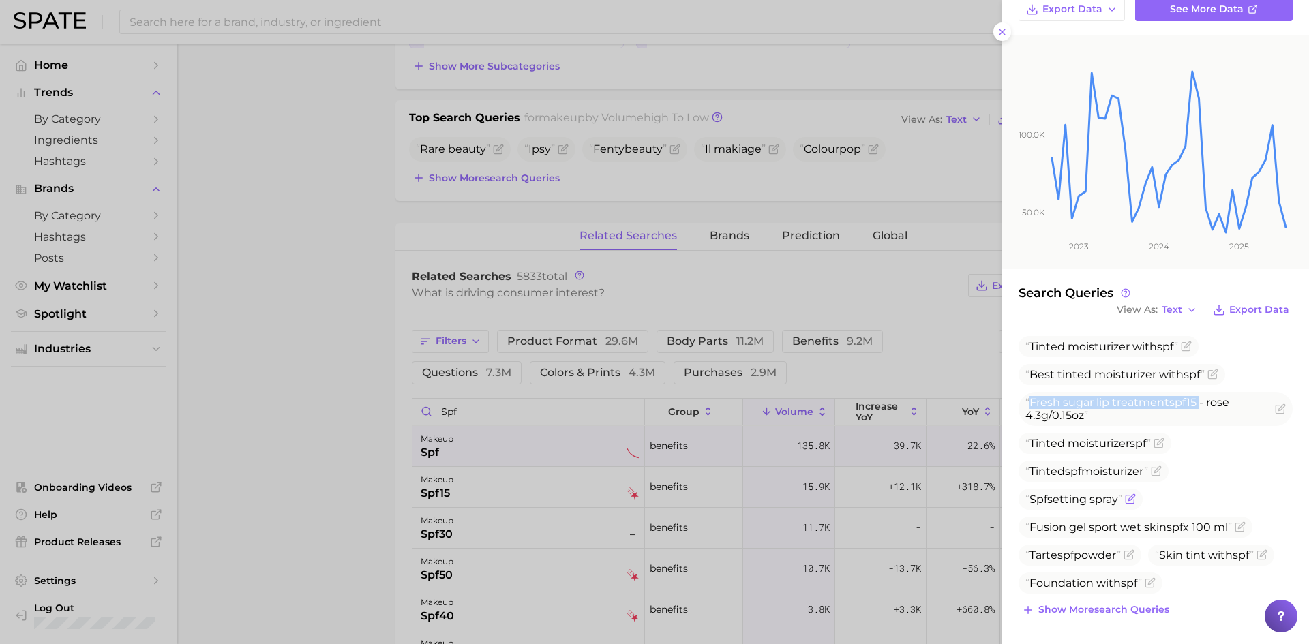
drag, startPoint x: 1032, startPoint y: 498, endPoint x: 1121, endPoint y: 509, distance: 89.3
click at [1121, 509] on span "Spf setting spray" at bounding box center [1081, 499] width 124 height 21
copy span "Spf setting spray"
click at [344, 286] on div at bounding box center [654, 322] width 1309 height 644
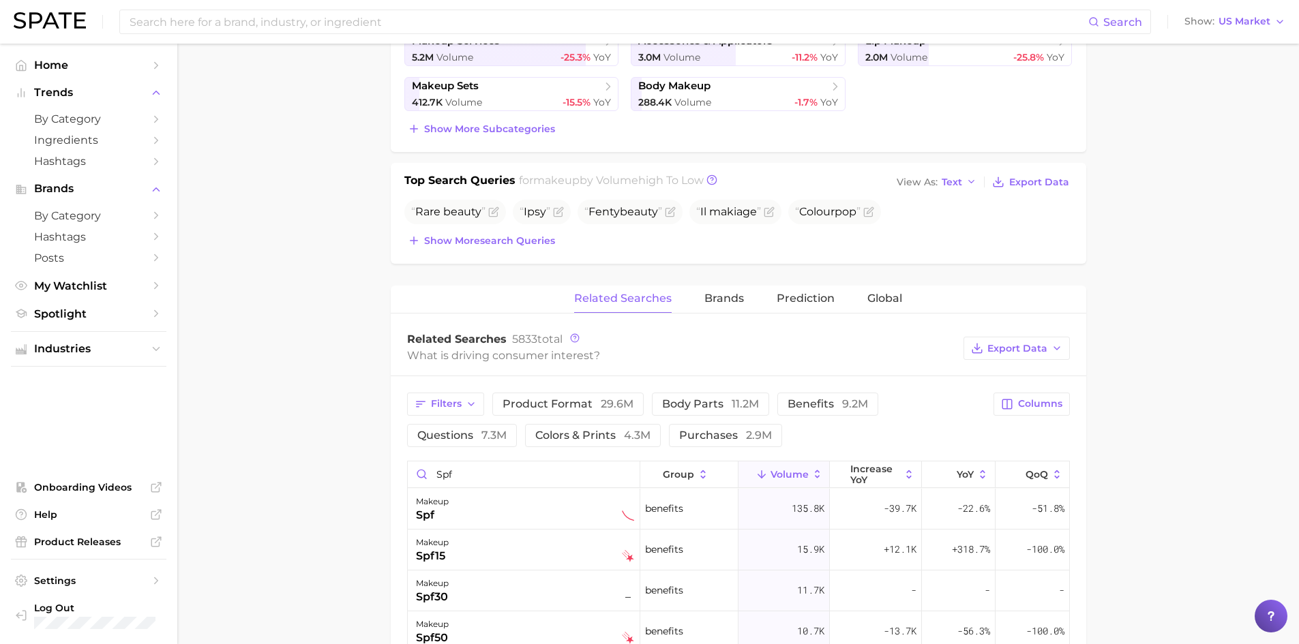
scroll to position [0, 0]
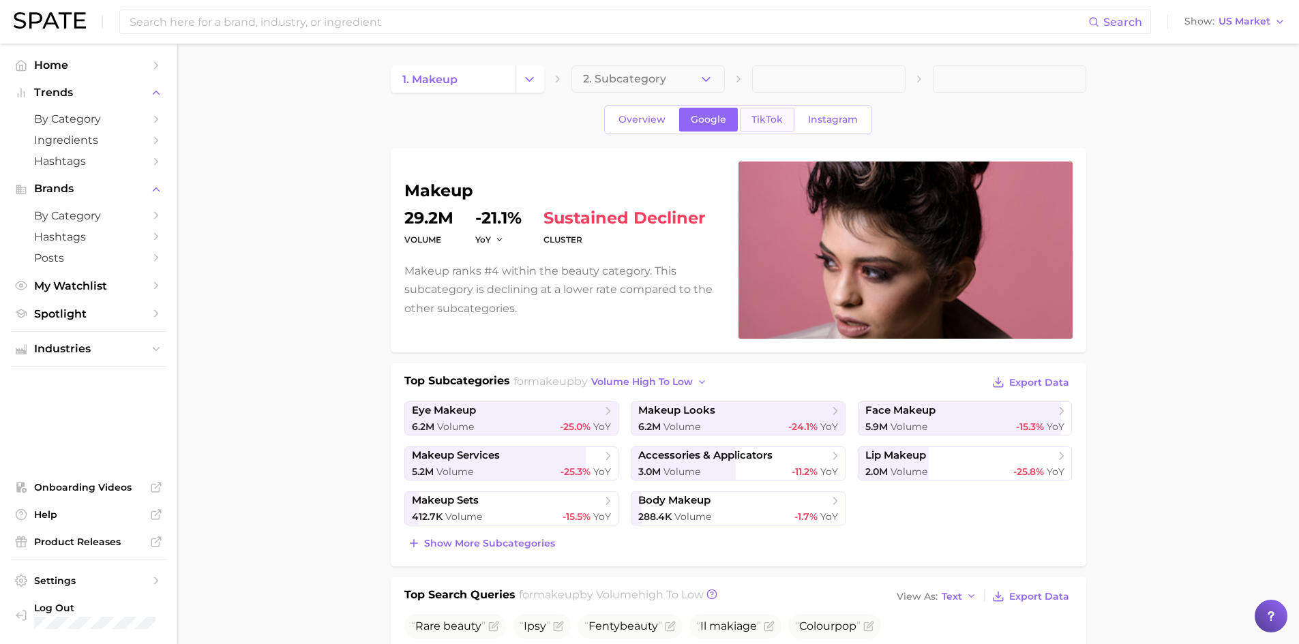
click at [748, 121] on link "TikTok" at bounding box center [767, 120] width 55 height 24
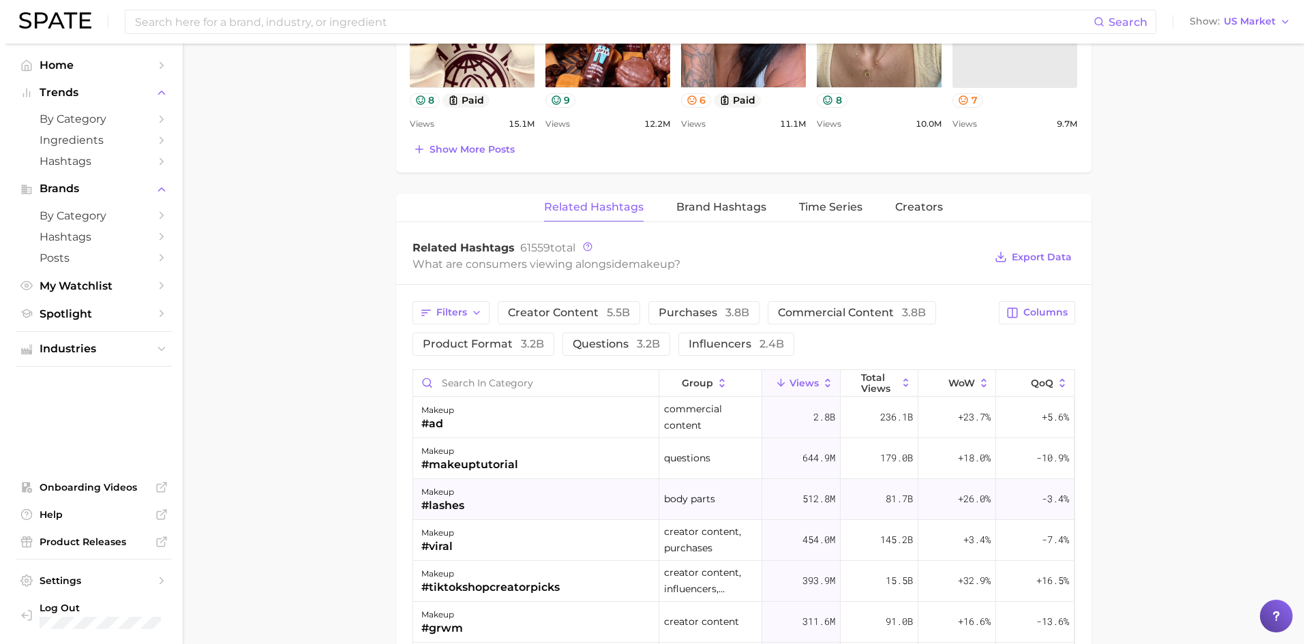
scroll to position [1023, 0]
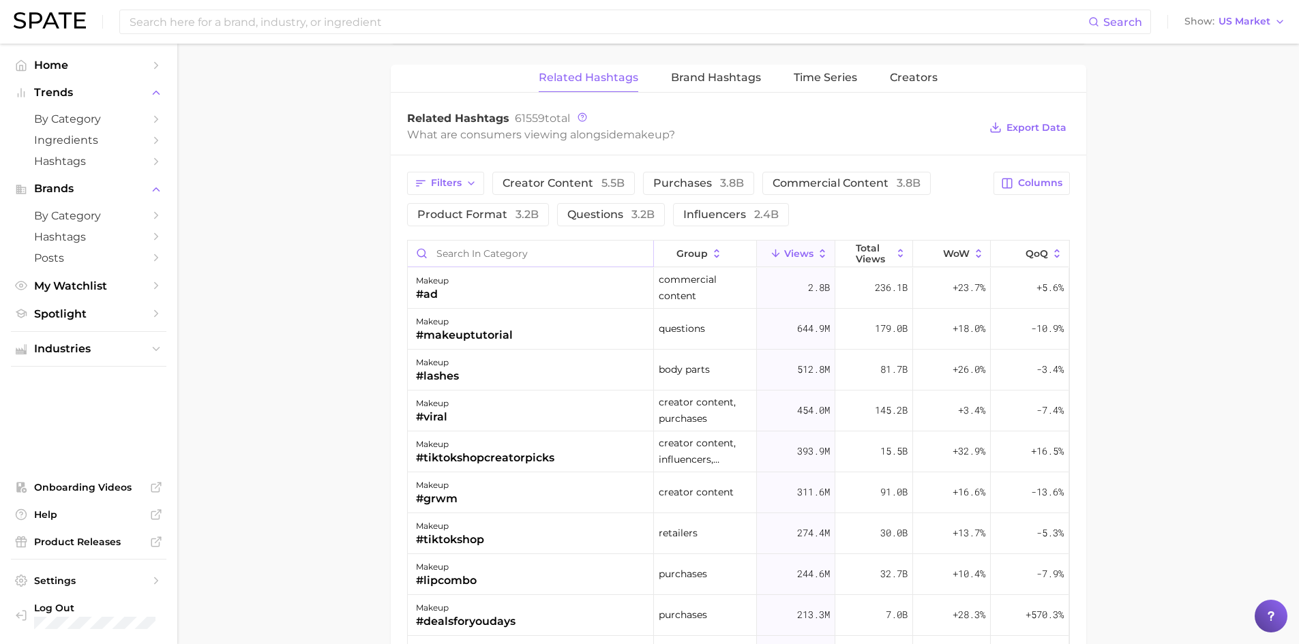
click at [479, 250] on input "Search in category" at bounding box center [530, 254] width 245 height 26
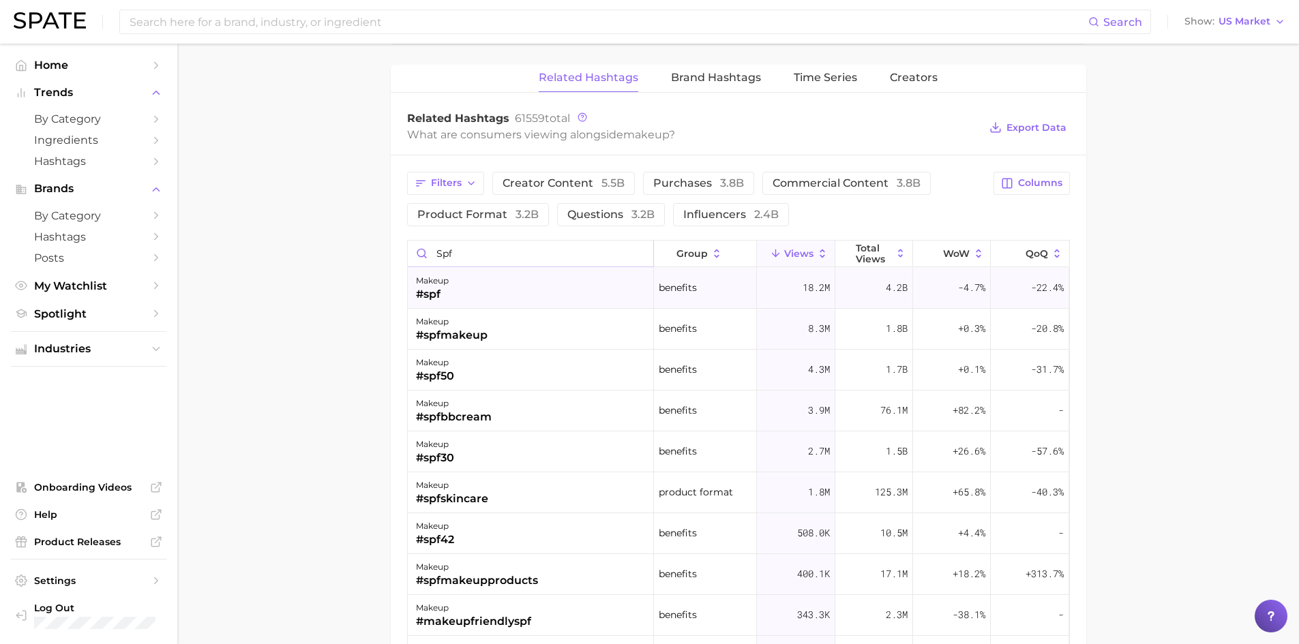
type input "spf"
click at [504, 297] on div "makeup #spf" at bounding box center [531, 288] width 246 height 41
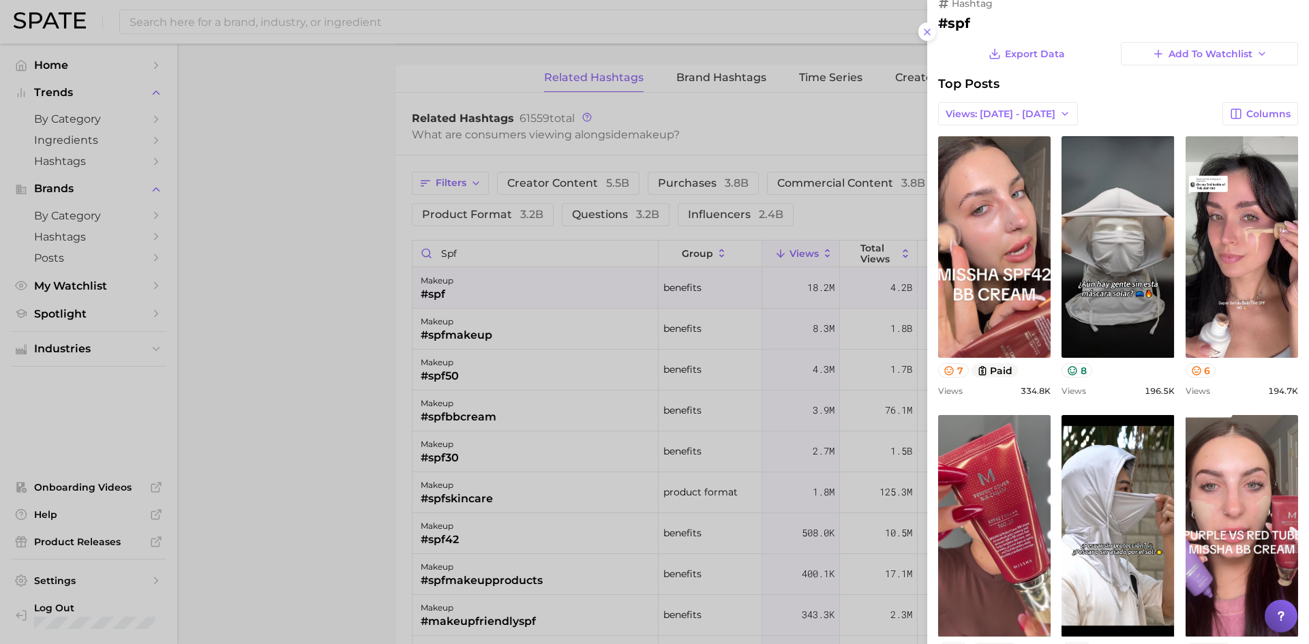
scroll to position [0, 0]
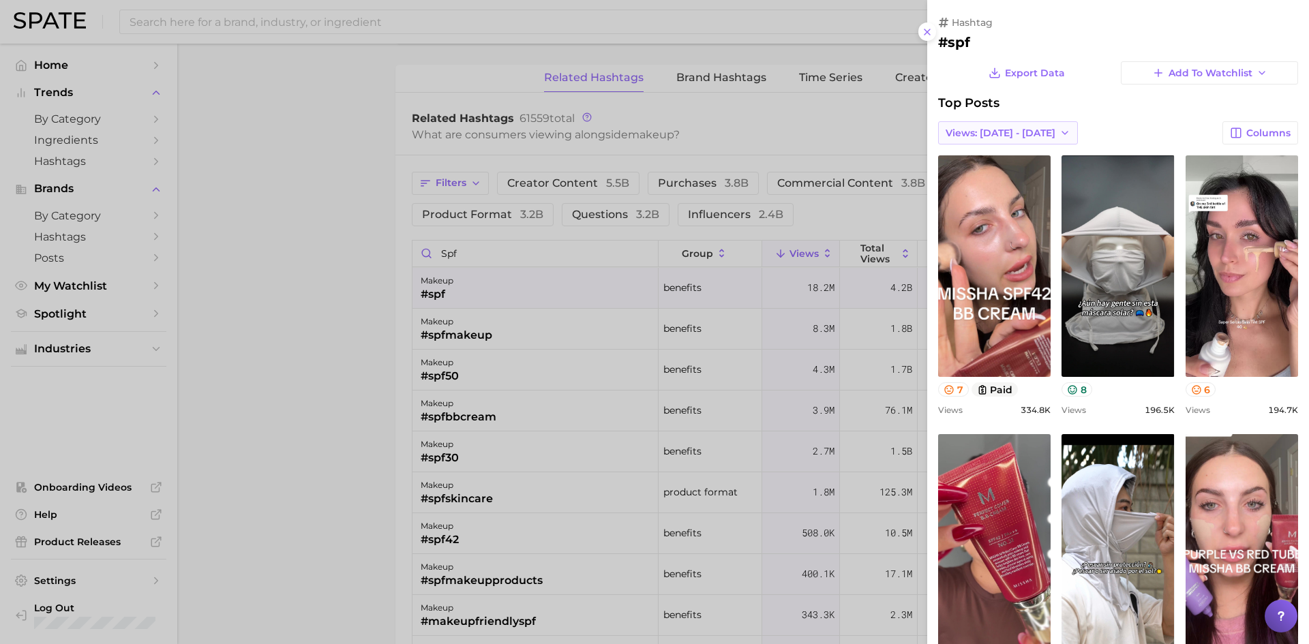
click at [1047, 129] on button "Views: Sep 21 - 28" at bounding box center [1008, 132] width 140 height 23
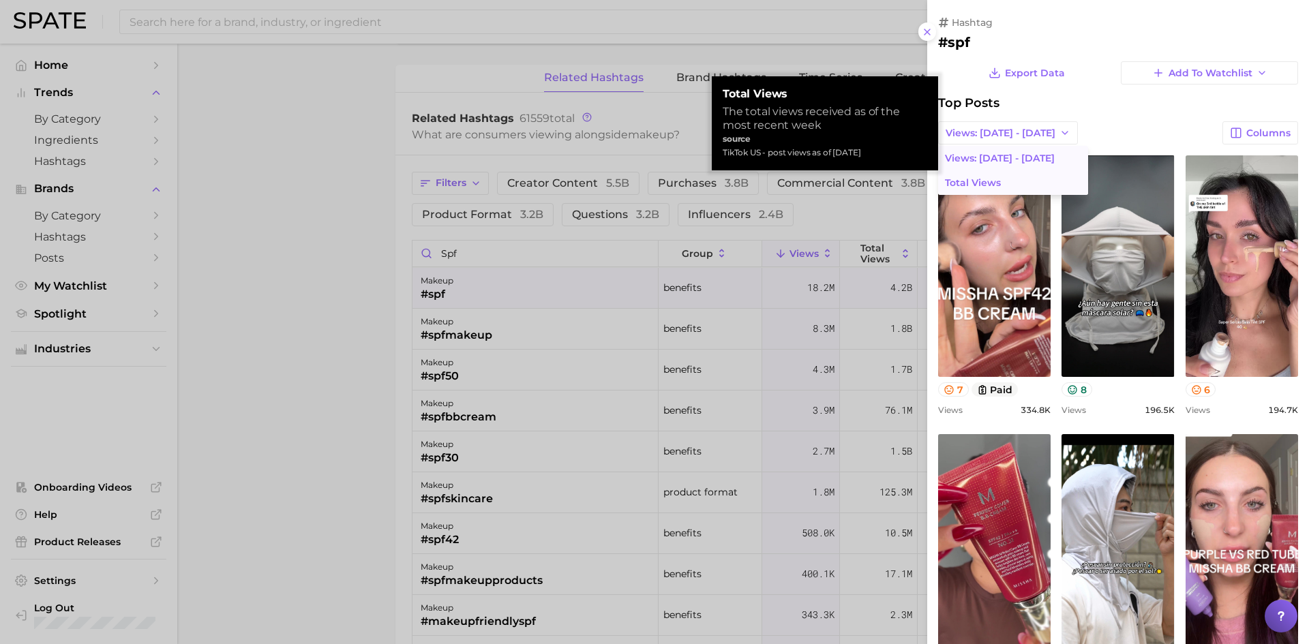
click at [1050, 172] on button "Total Views" at bounding box center [1013, 182] width 150 height 25
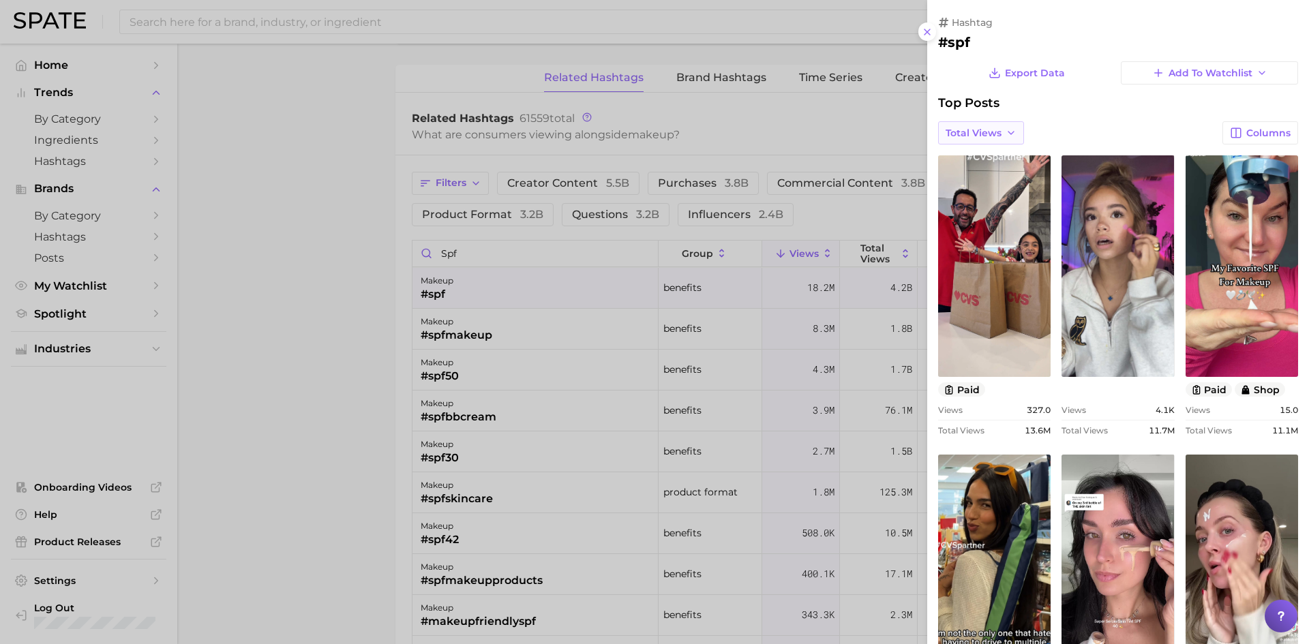
click at [1015, 129] on icon "button" at bounding box center [1011, 133] width 11 height 11
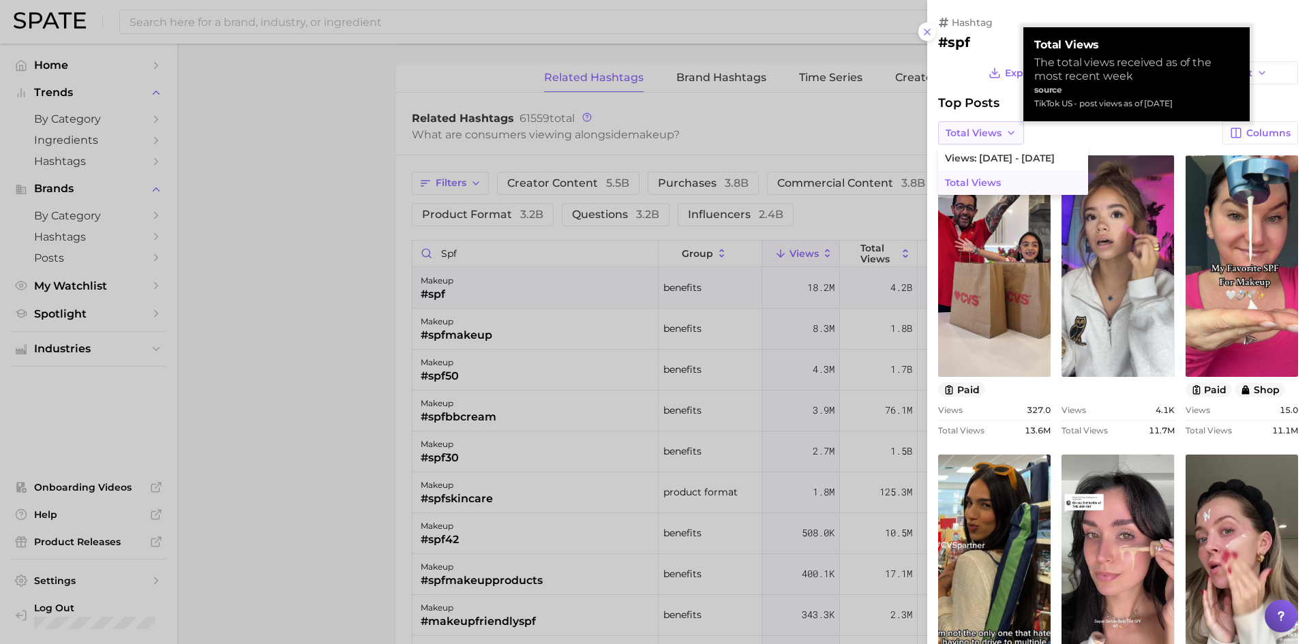
click at [1014, 128] on icon "button" at bounding box center [1011, 133] width 11 height 11
click at [1014, 129] on icon "button" at bounding box center [1011, 133] width 11 height 11
click at [1028, 155] on span "Views: Sep 21 - 28" at bounding box center [1000, 159] width 110 height 12
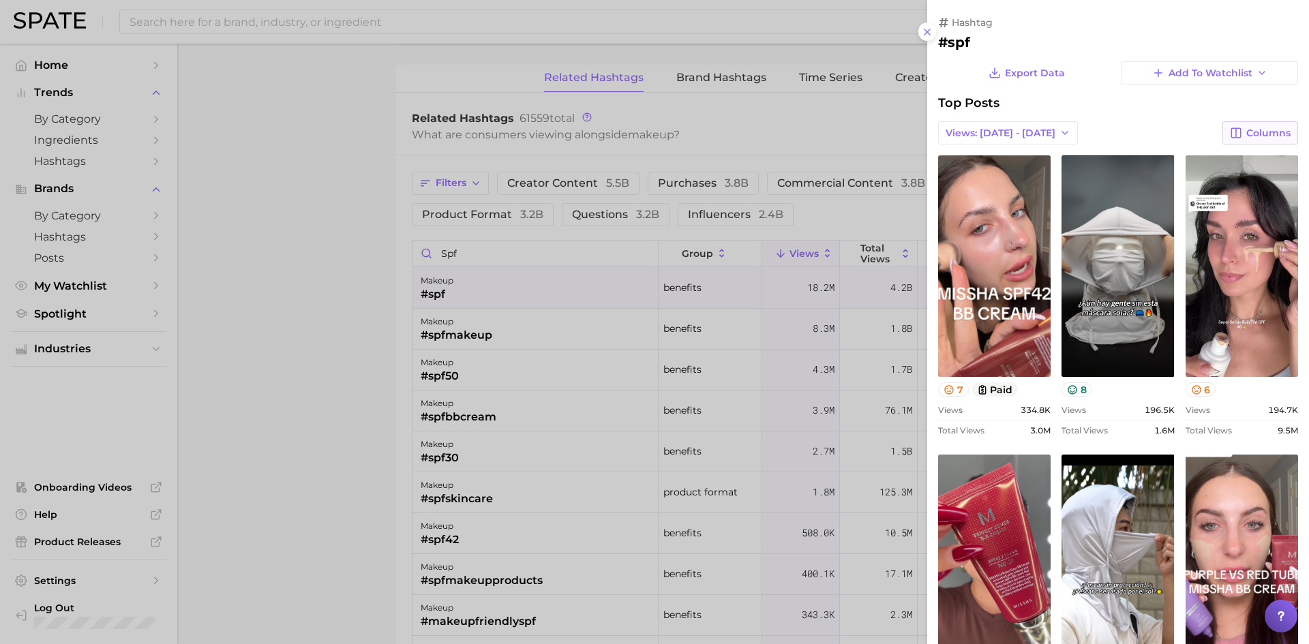
click at [1277, 139] on button "Columns" at bounding box center [1261, 132] width 76 height 23
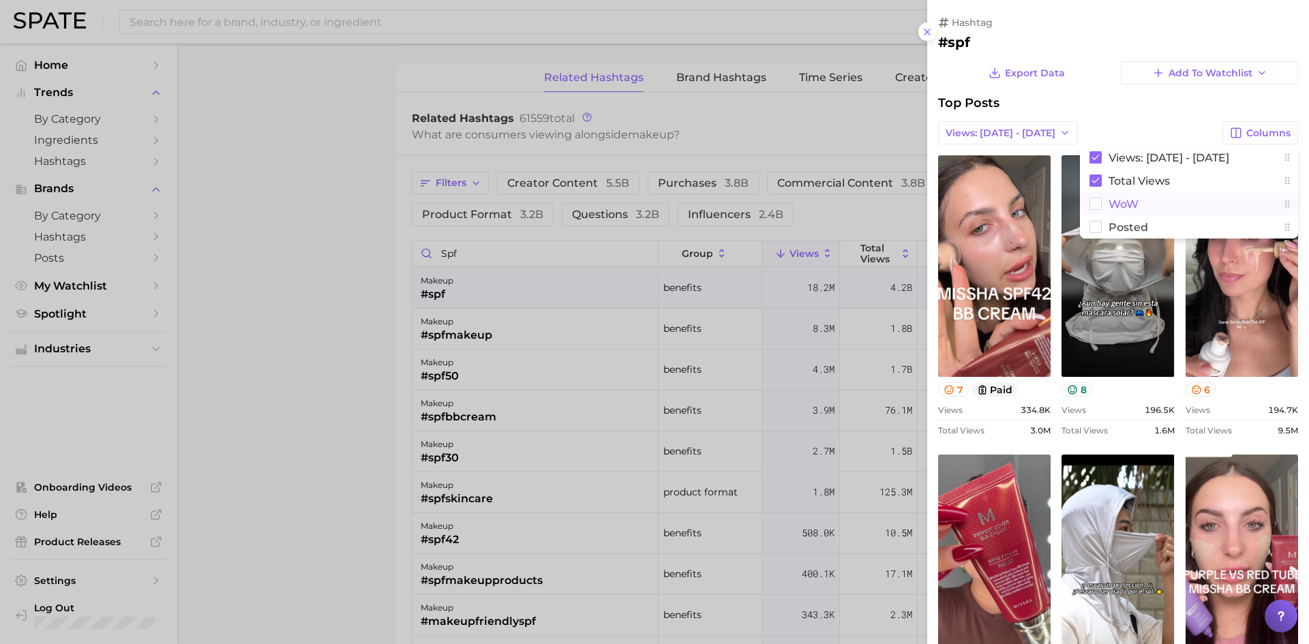
click at [1090, 199] on rect at bounding box center [1096, 204] width 12 height 12
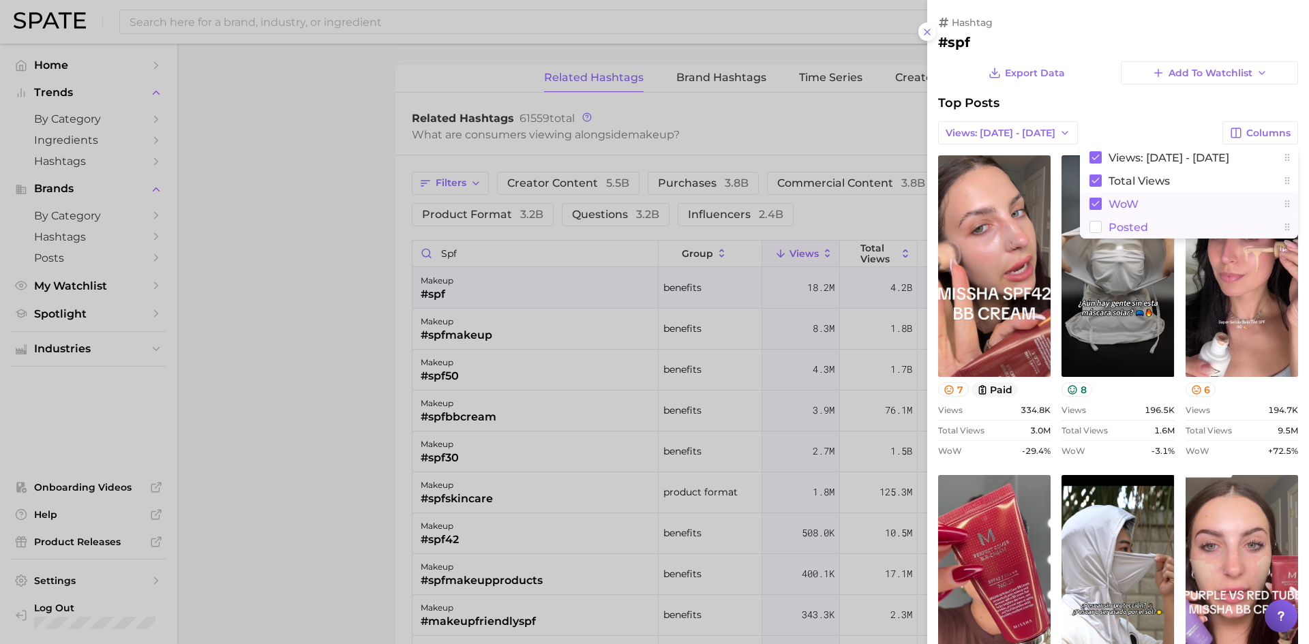
click at [1090, 228] on rect at bounding box center [1096, 228] width 12 height 12
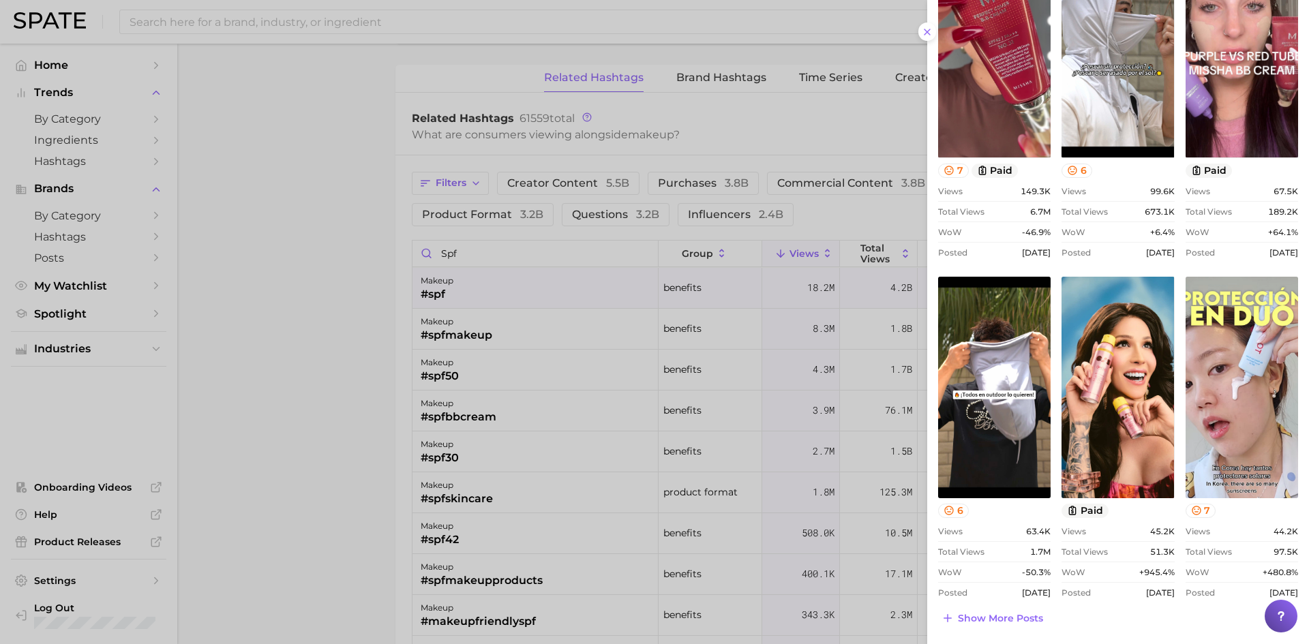
click at [723, 235] on div at bounding box center [654, 322] width 1309 height 644
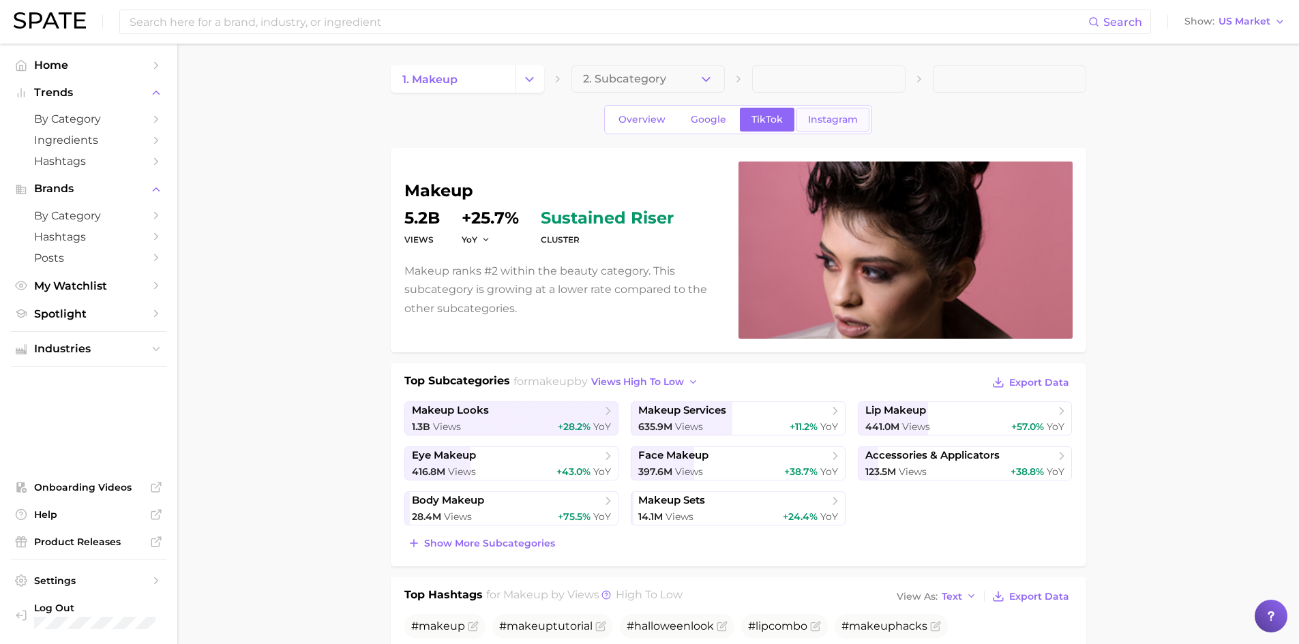
click at [822, 127] on link "Instagram" at bounding box center [832, 120] width 73 height 24
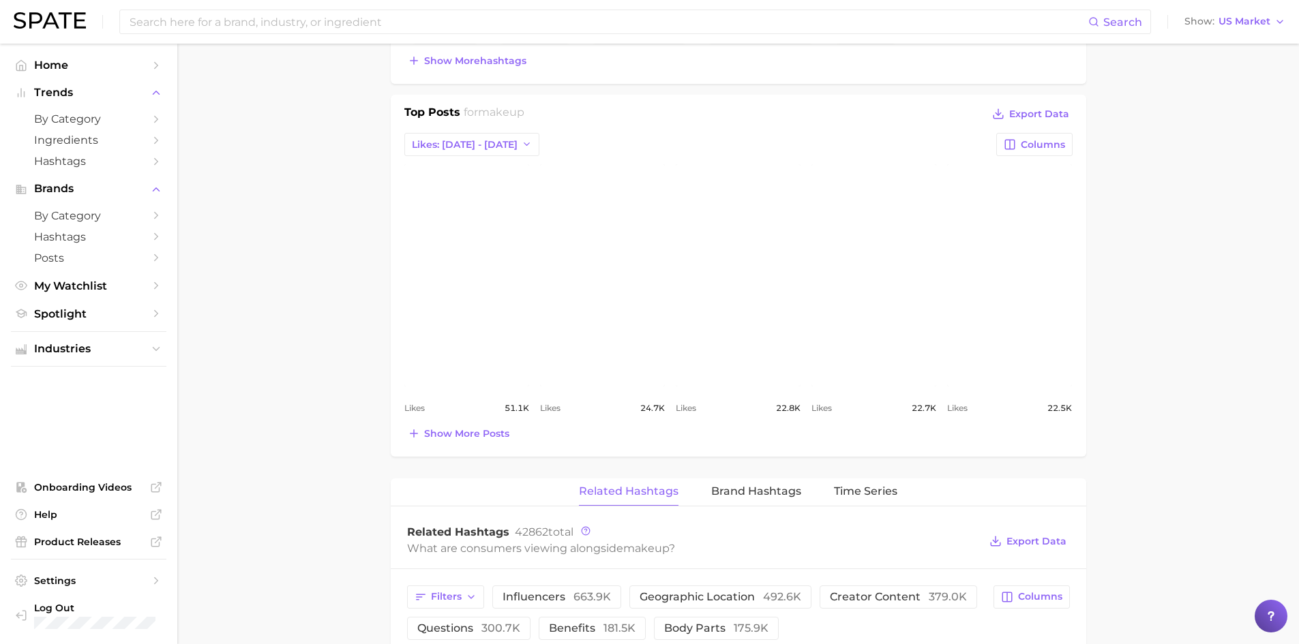
scroll to position [682, 0]
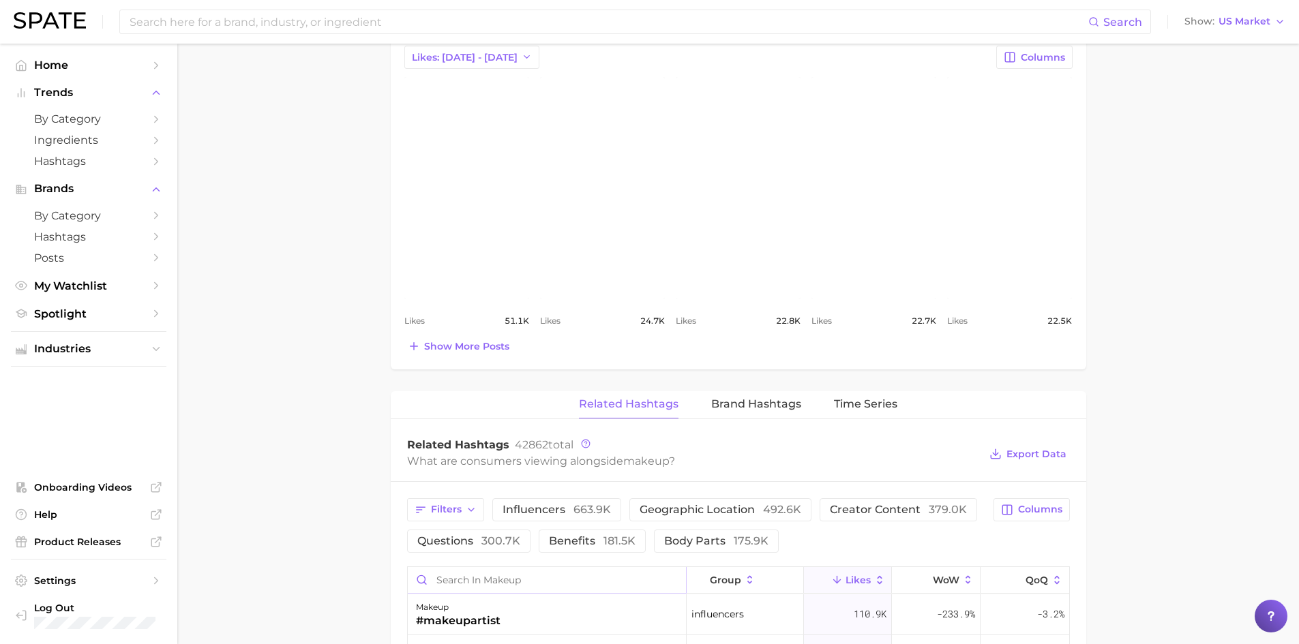
click at [514, 571] on input "Search in makeup" at bounding box center [547, 580] width 279 height 26
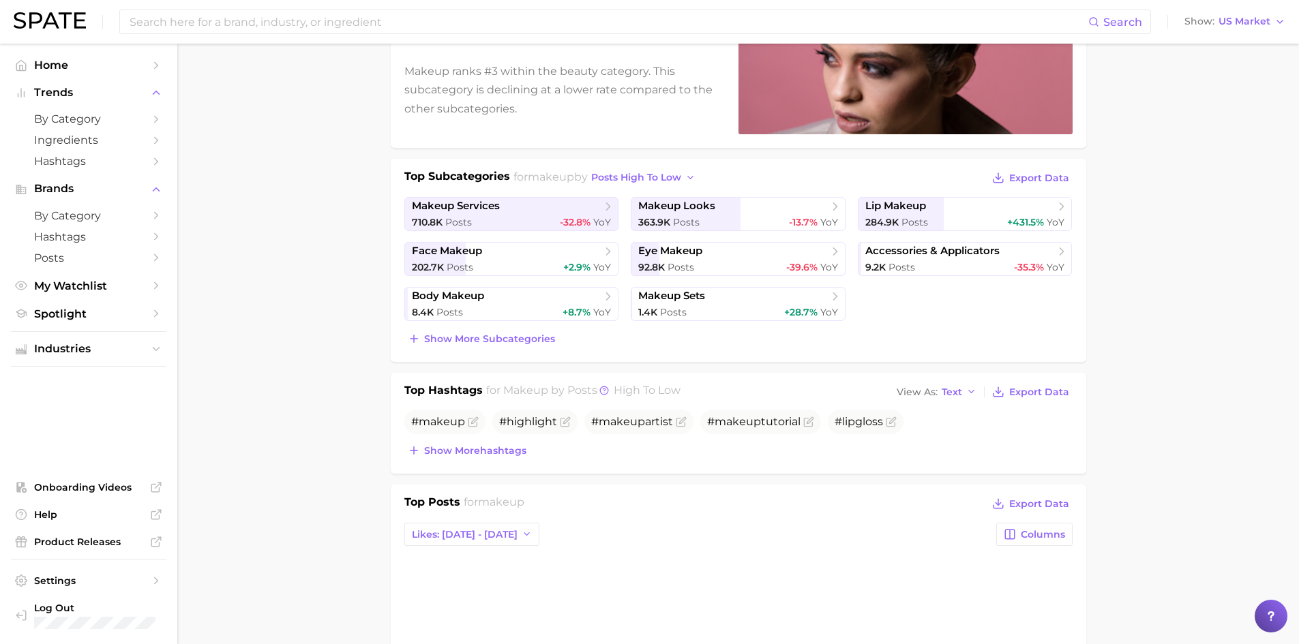
scroll to position [0, 0]
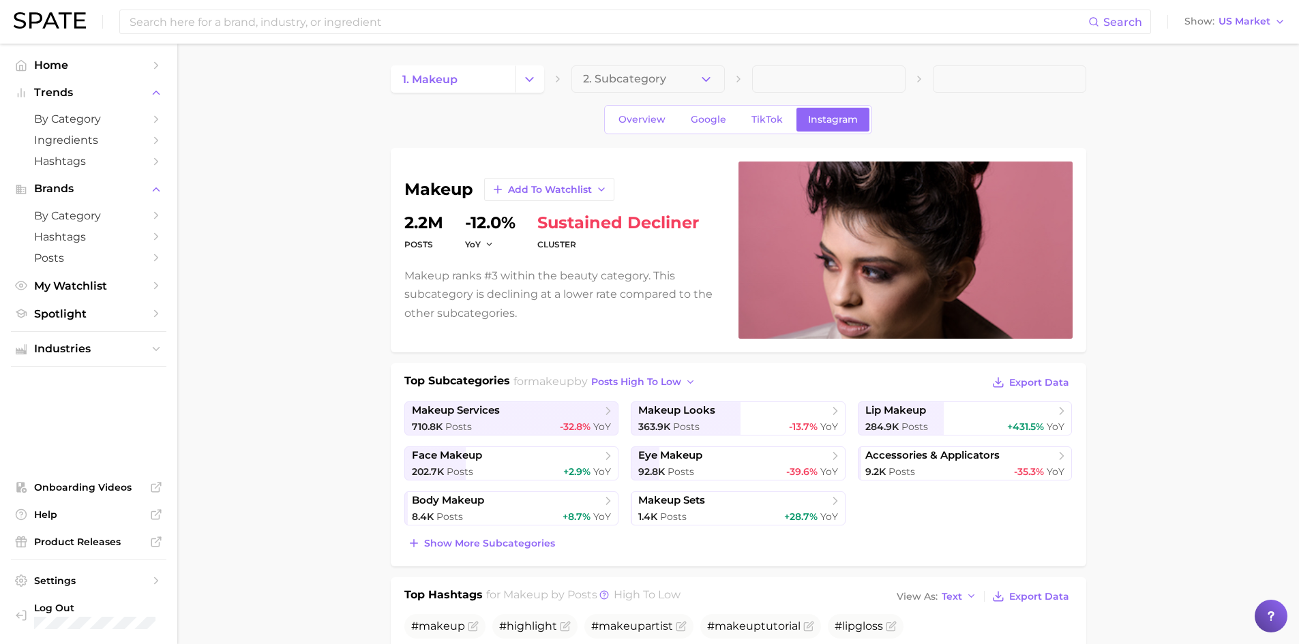
type input "spf"
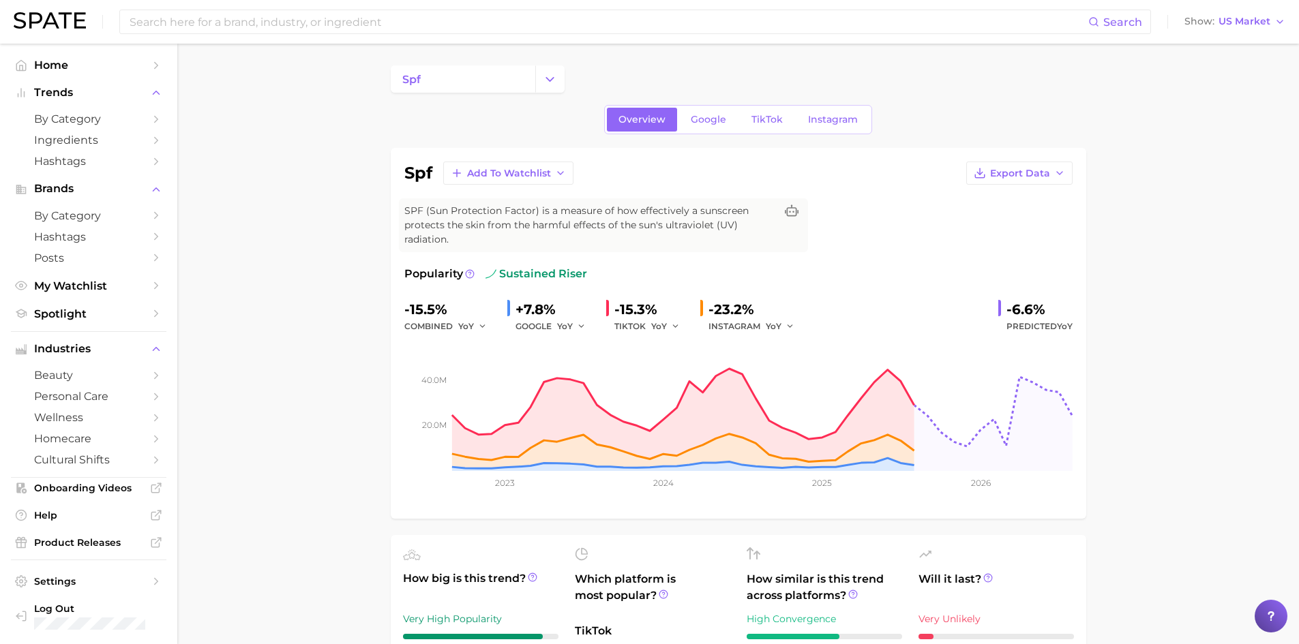
click at [789, 107] on div "Overview Google TikTok Instagram" at bounding box center [738, 119] width 268 height 29
click at [841, 132] on div "Overview Google TikTok Instagram" at bounding box center [738, 119] width 268 height 29
click at [839, 127] on link "Instagram" at bounding box center [832, 120] width 73 height 24
